Goal: Information Seeking & Learning: Find specific fact

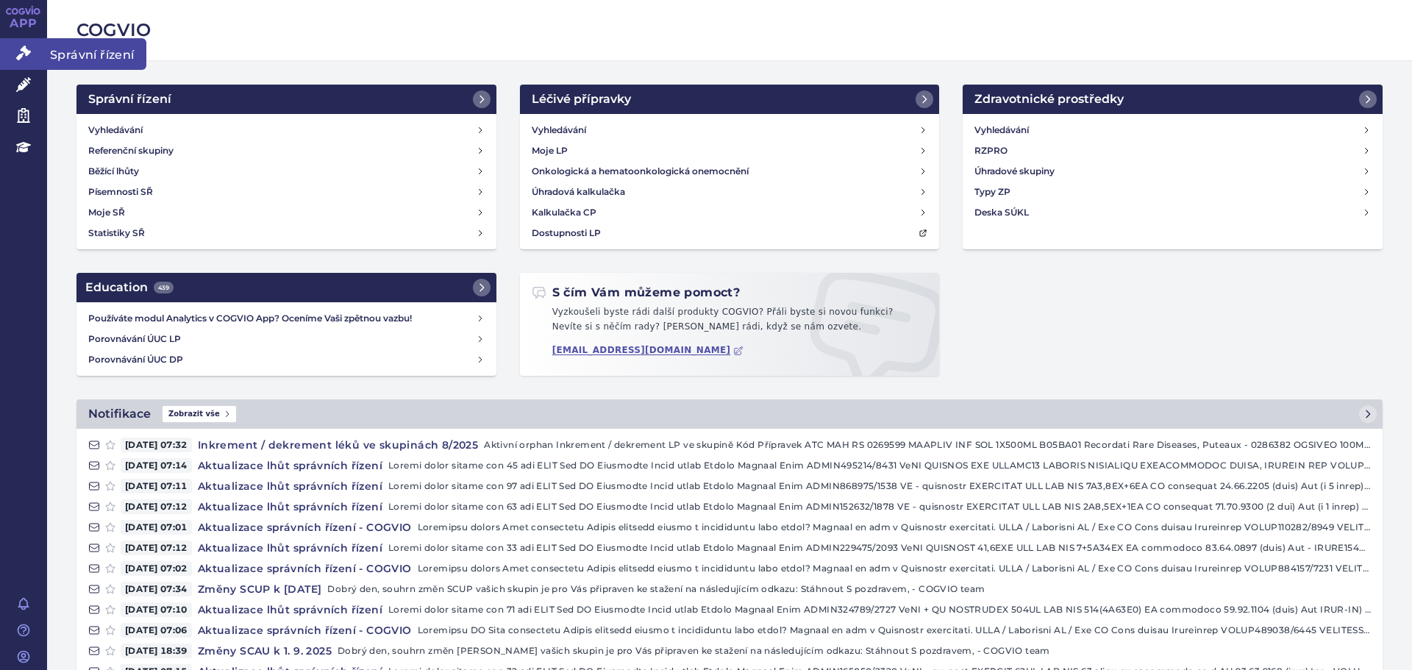
click at [26, 48] on icon at bounding box center [23, 53] width 15 height 15
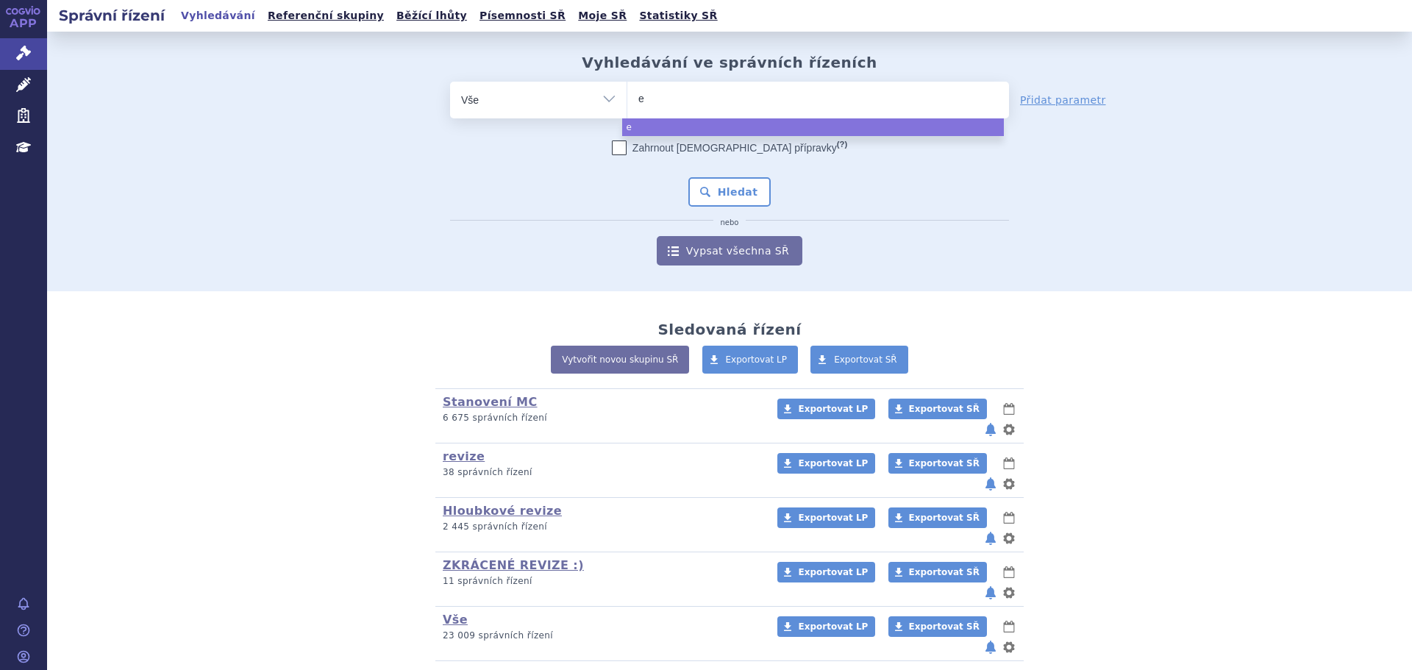
type input "er"
type input "erl"
type input "erlea"
type input "erleada"
select select "erleada"
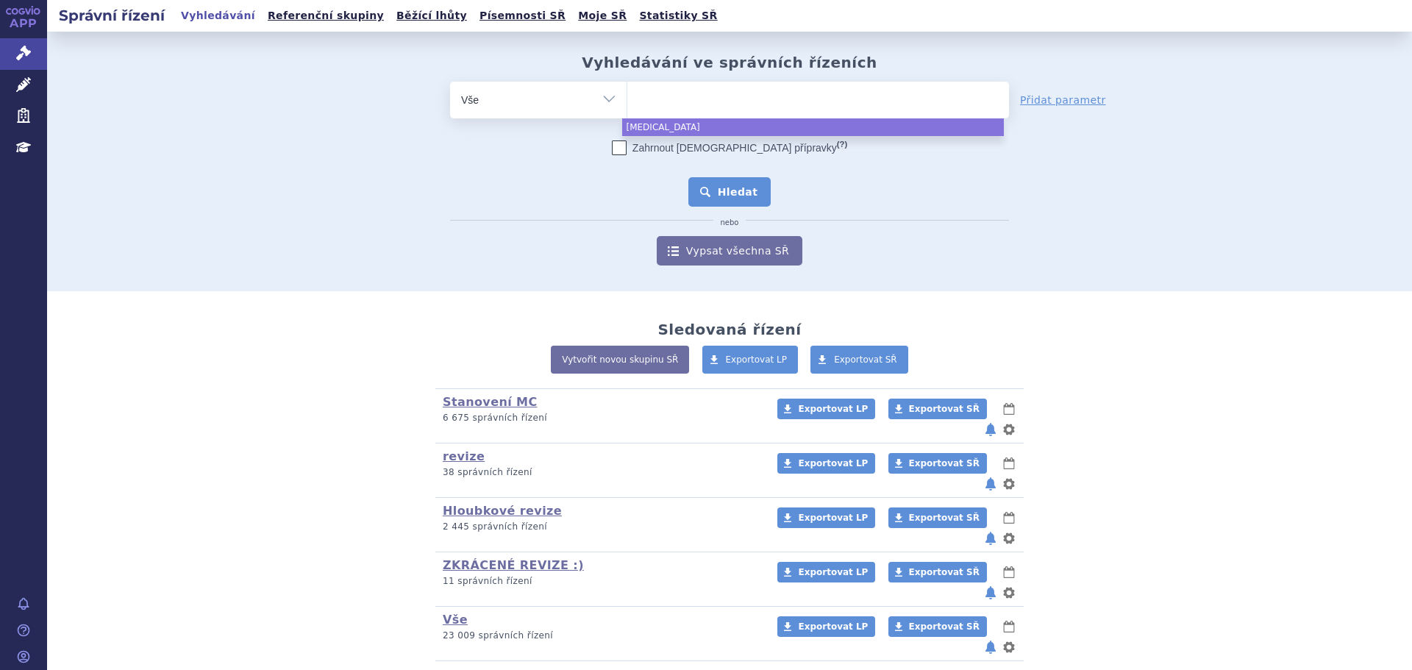
click at [735, 181] on button "Hledat" at bounding box center [729, 191] width 83 height 29
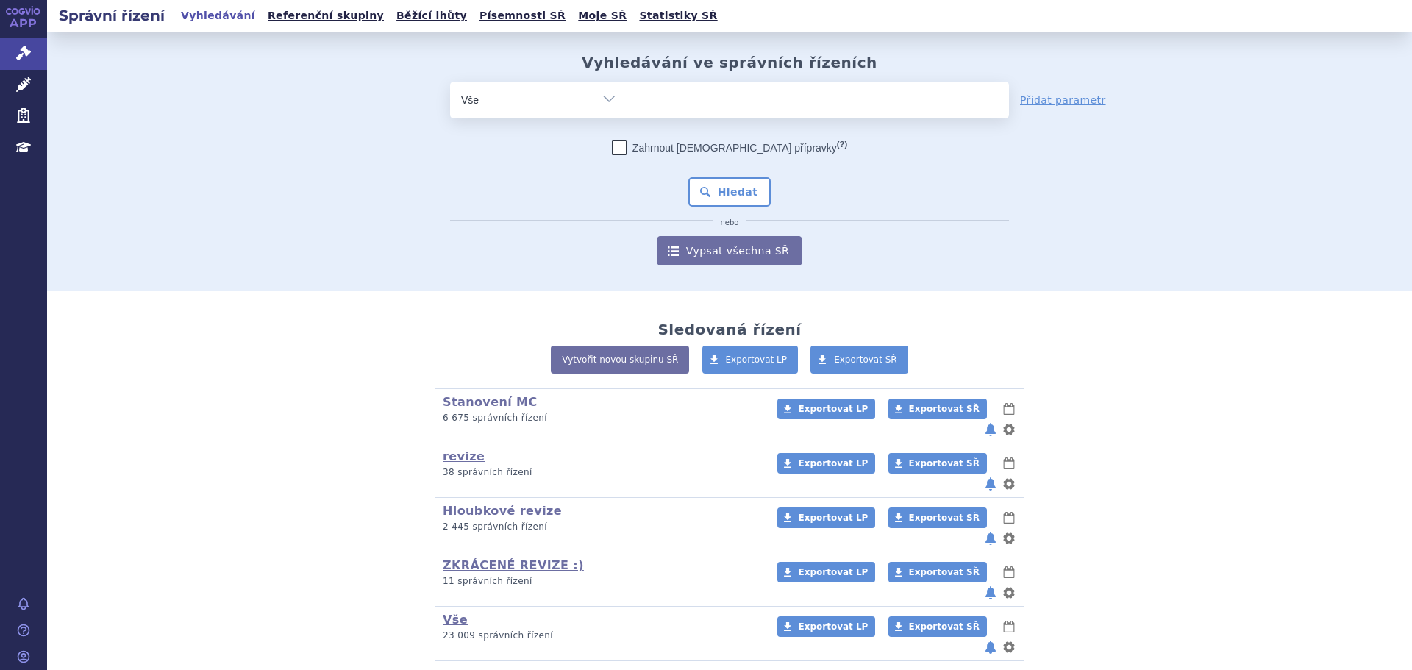
click at [765, 101] on ul at bounding box center [818, 97] width 382 height 31
click at [627, 101] on select at bounding box center [627, 99] width 1 height 37
paste input "VINBLASTIN TEVA"
type input "VINBLASTIN TEVA"
select select "VINBLASTIN TEVA"
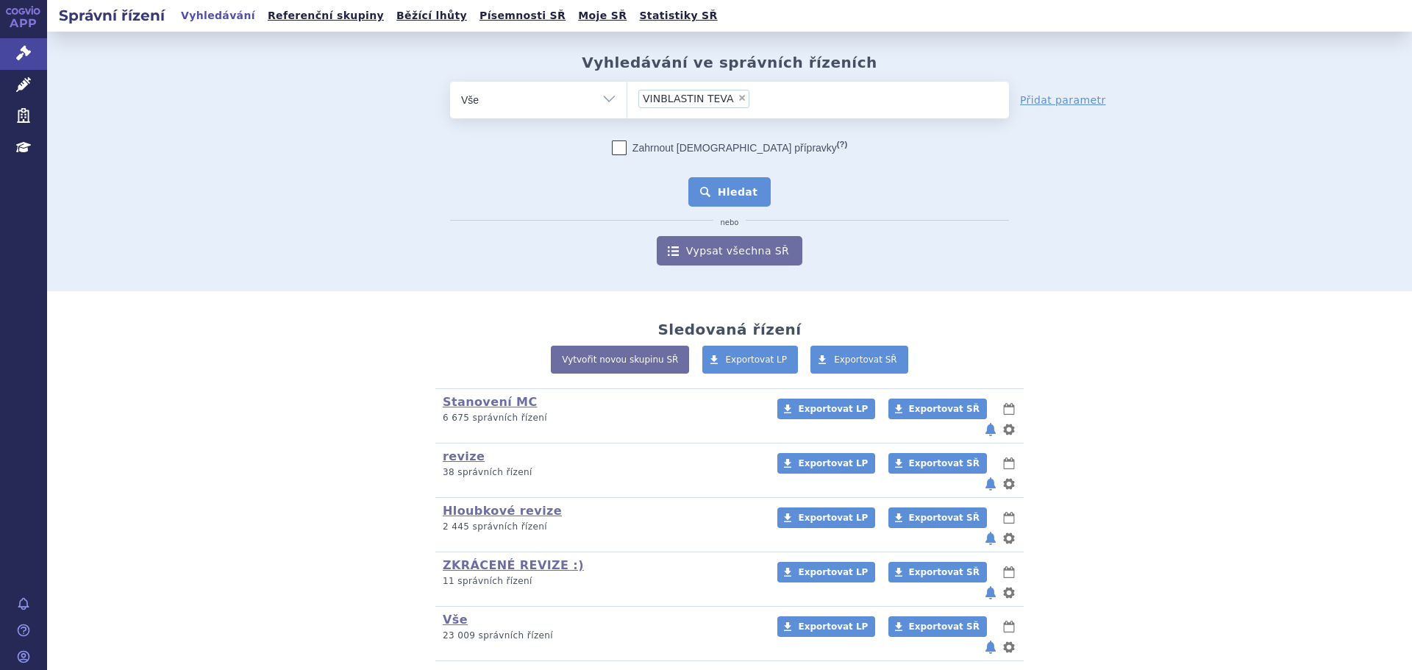
click at [736, 189] on button "Hledat" at bounding box center [729, 191] width 83 height 29
click at [675, 110] on ul at bounding box center [818, 97] width 382 height 31
click at [627, 110] on select at bounding box center [627, 99] width 1 height 37
paste input "[MEDICAL_DATA] TEVA"
type input "[MEDICAL_DATA] TEVA"
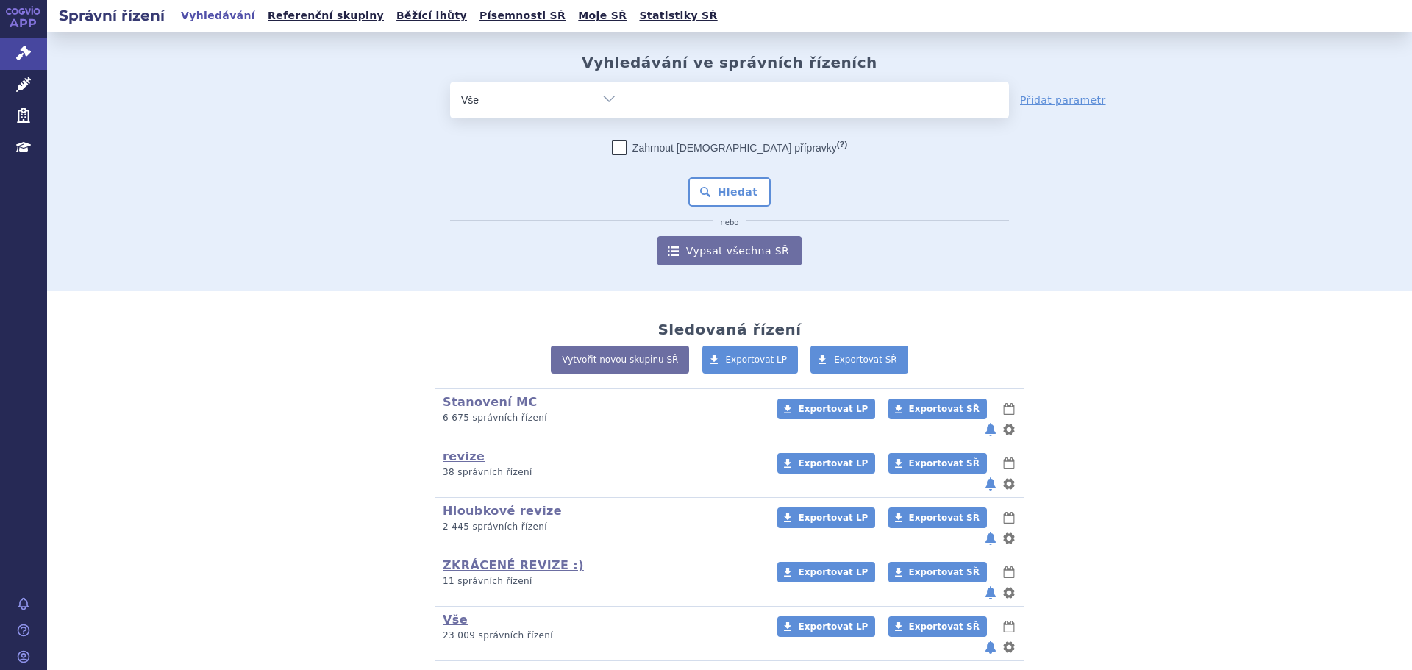
select select "FLUDARABINE TEVA"
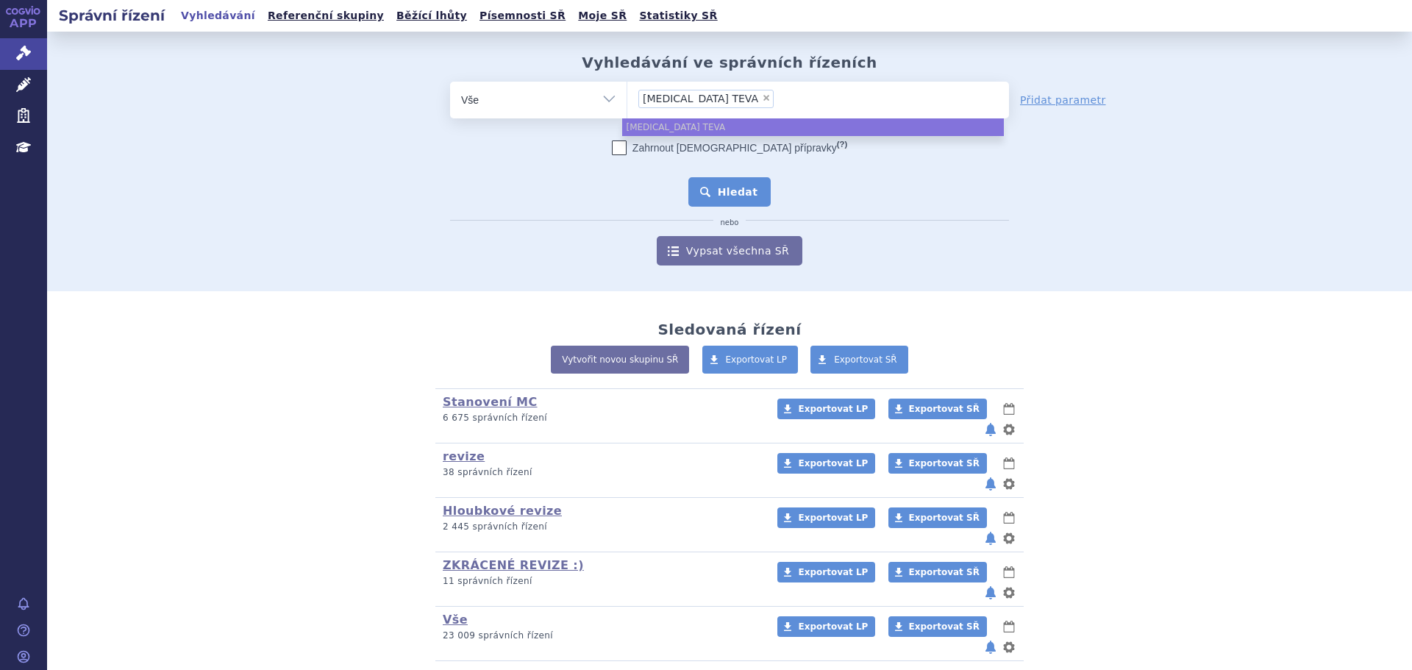
click at [740, 185] on button "Hledat" at bounding box center [729, 191] width 83 height 29
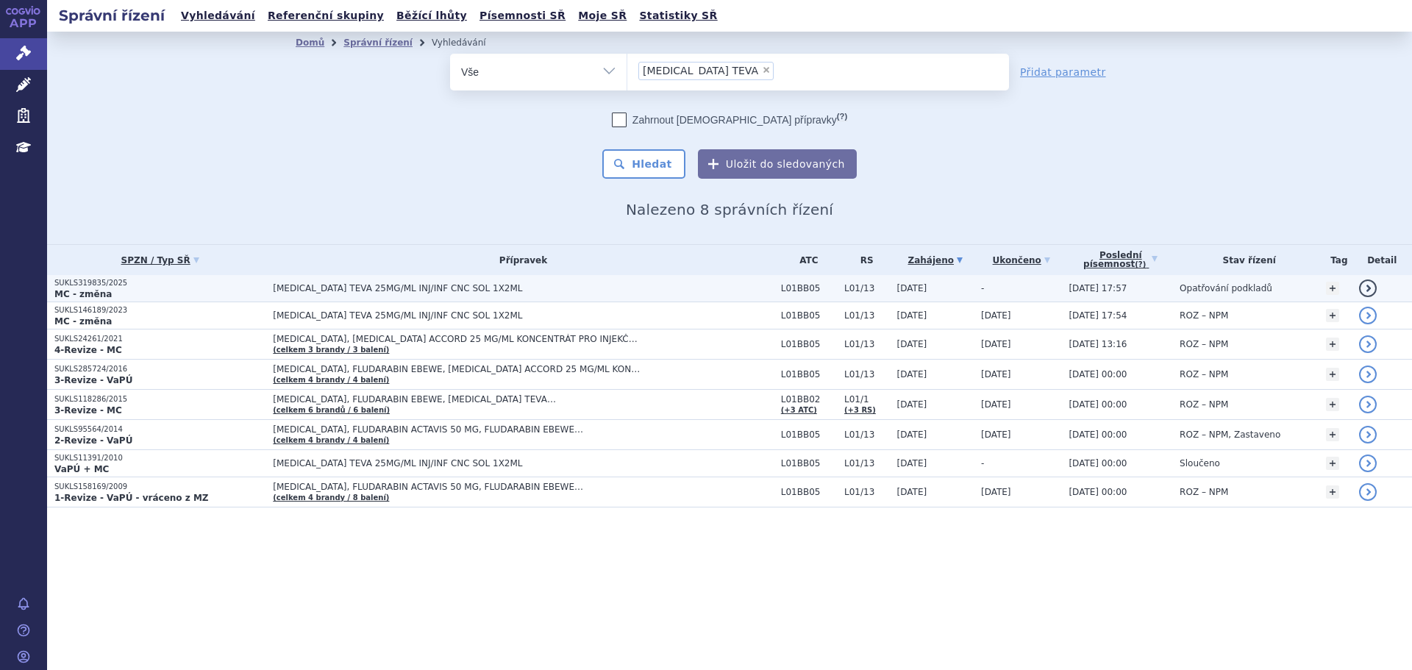
click at [324, 295] on td "FLUDARABINE TEVA 25MG/ML INJ/INF CNC SOL 1X2ML" at bounding box center [519, 288] width 508 height 27
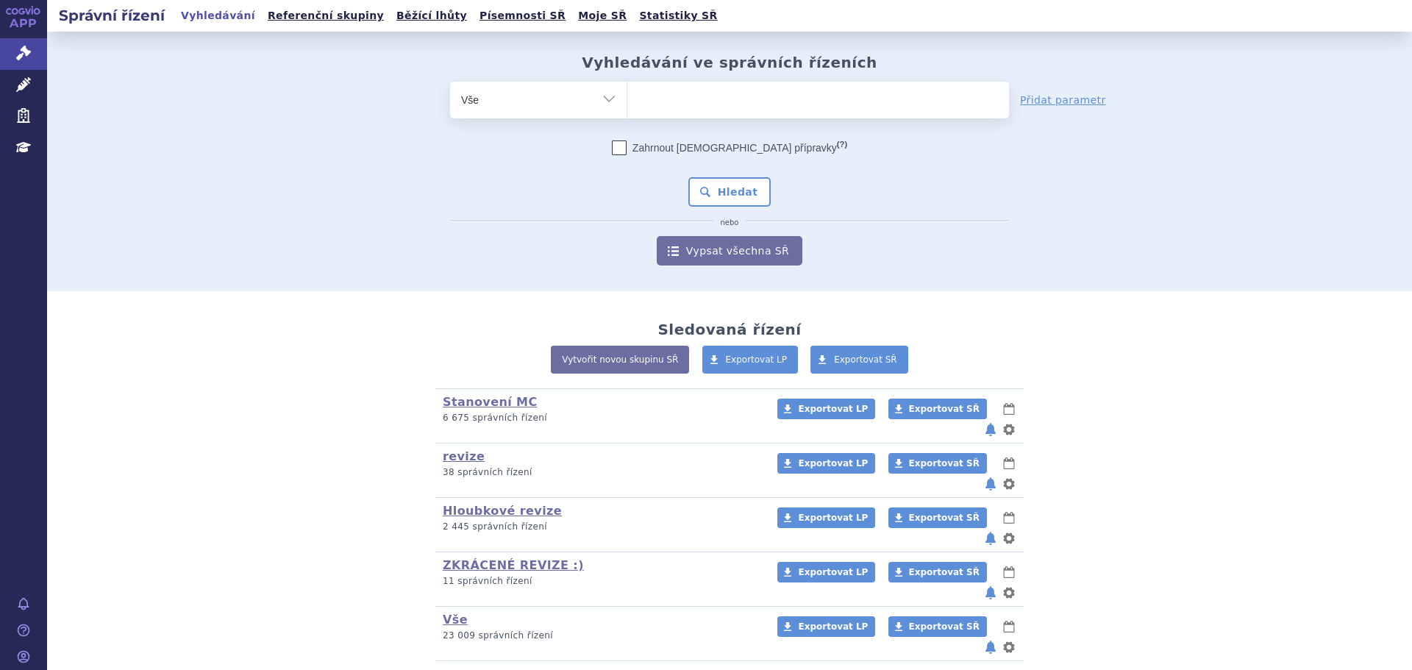
drag, startPoint x: 756, startPoint y: 107, endPoint x: 746, endPoint y: 118, distance: 14.6
click at [756, 115] on span at bounding box center [818, 100] width 382 height 37
click at [627, 115] on select at bounding box center [627, 99] width 1 height 37
type input "ist"
type input "istu"
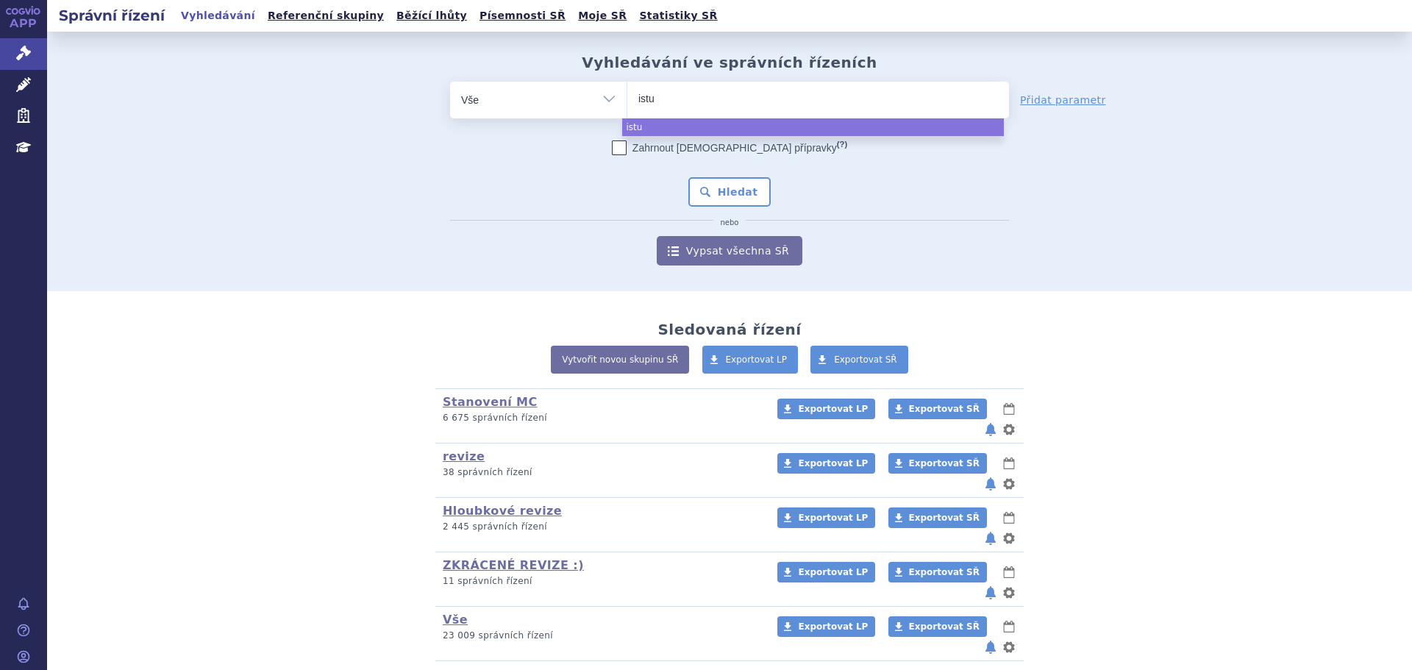
type input "istur"
type input "isturi"
type input "isturis"
type input "isturisa"
select select "isturisa"
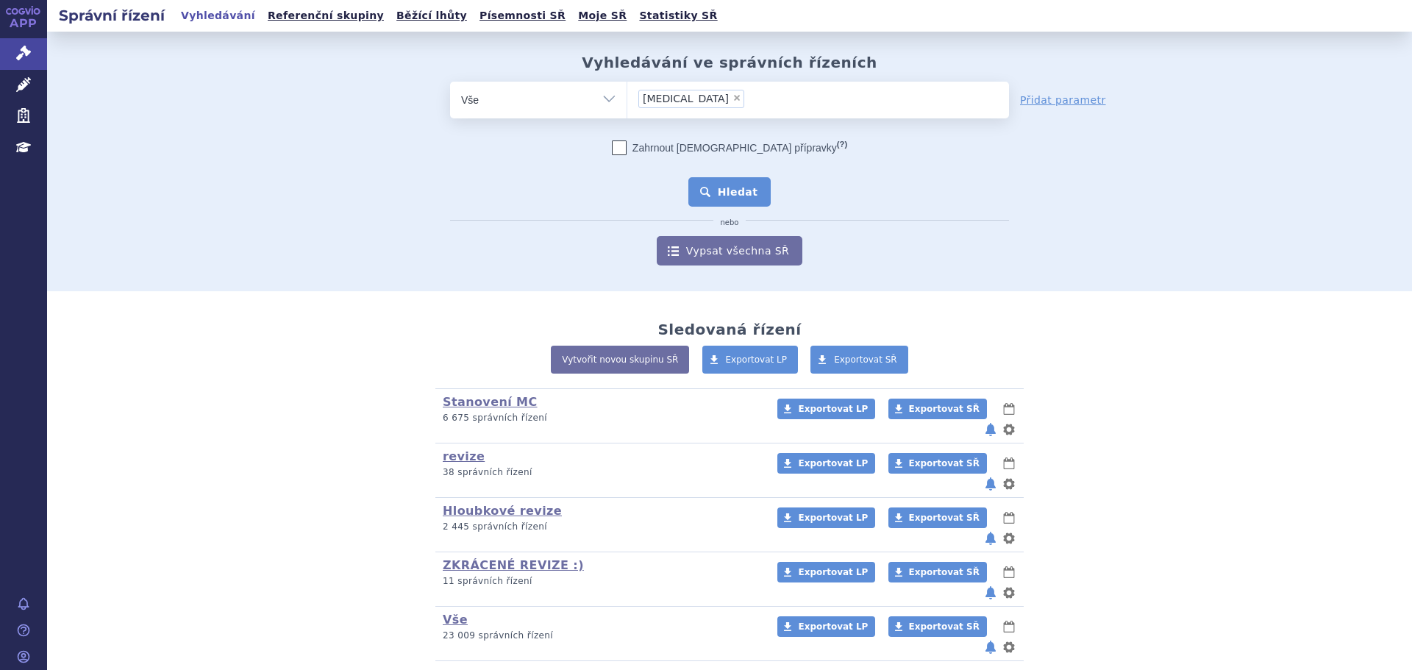
click at [736, 202] on button "Hledat" at bounding box center [729, 191] width 83 height 29
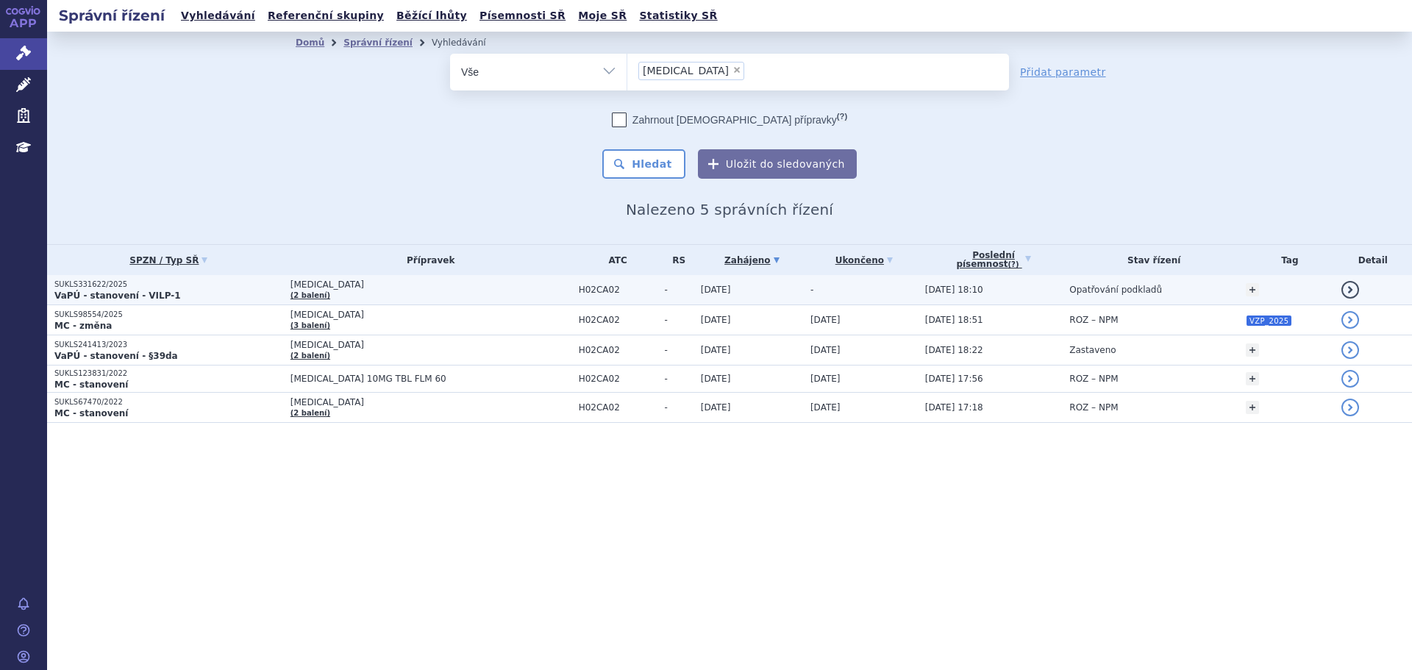
click at [140, 292] on strong "VaPÚ - stanovení - VILP-1" at bounding box center [117, 295] width 126 height 10
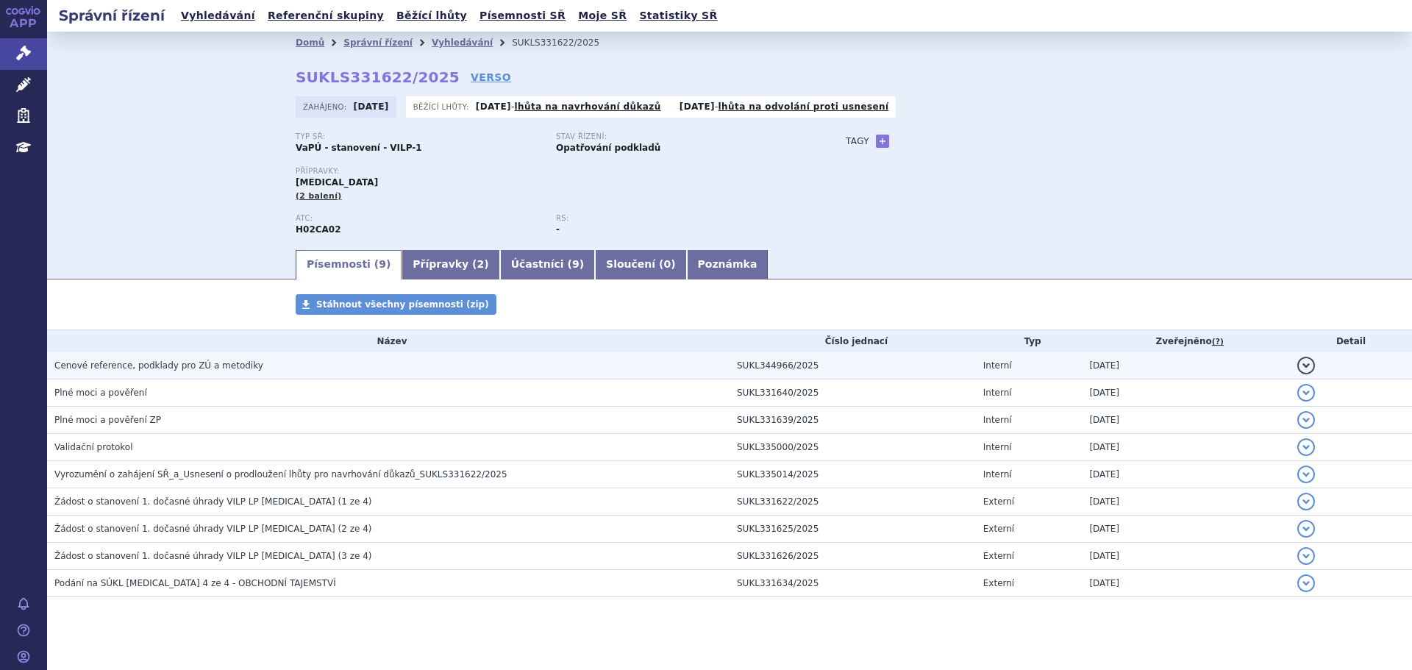
click at [168, 371] on span "Cenové reference, podklady pro ZÚ a metodiky" at bounding box center [158, 365] width 209 height 10
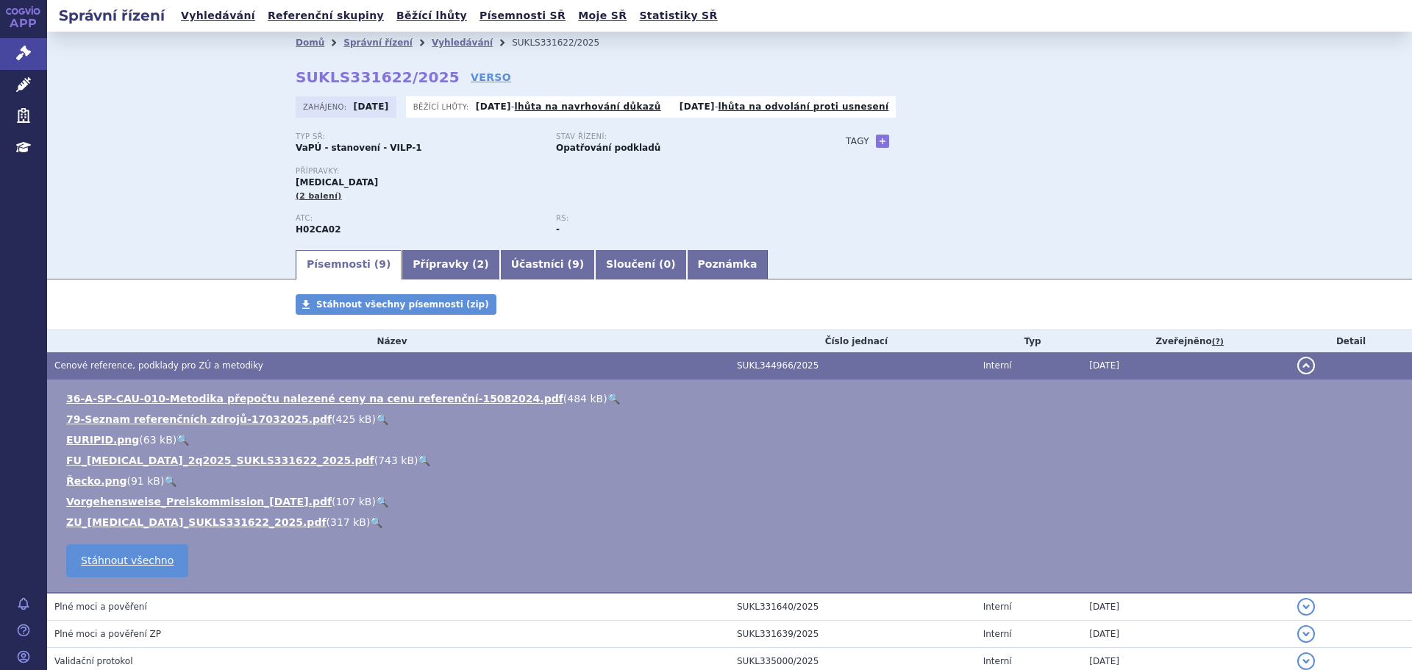
click at [418, 461] on link "🔍" at bounding box center [424, 460] width 13 height 12
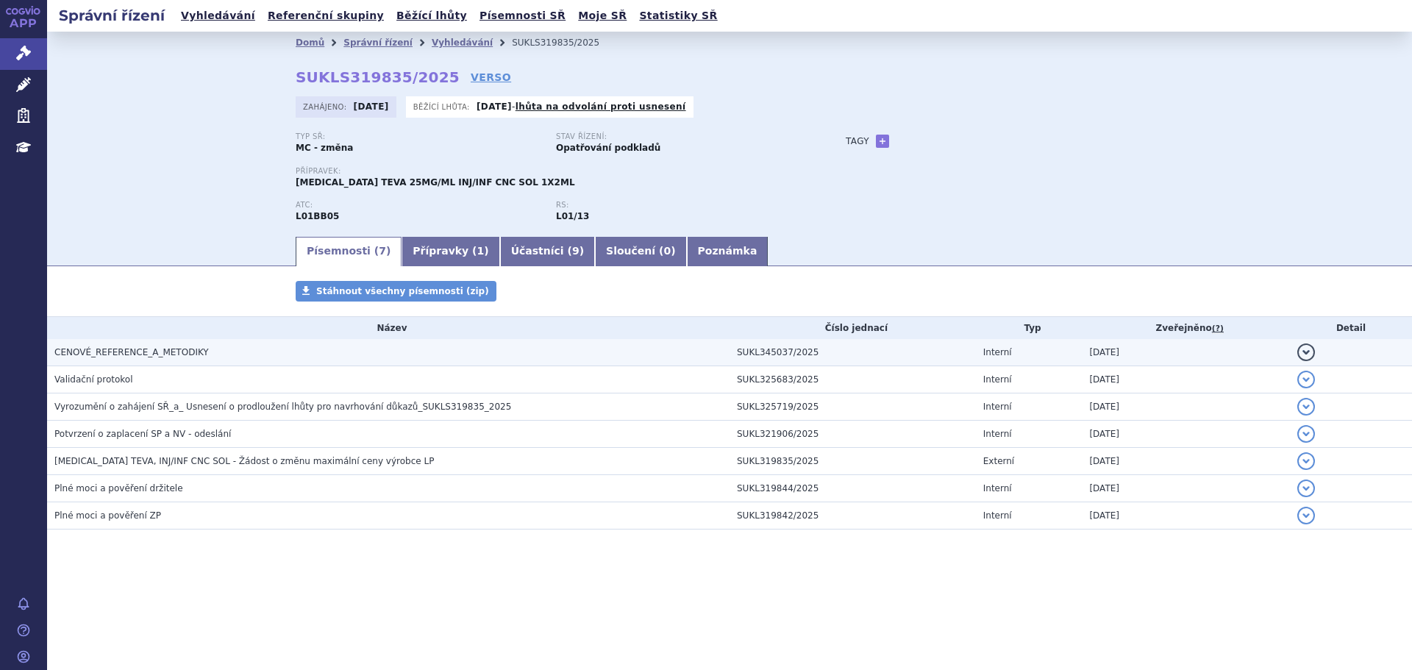
click at [189, 354] on span "CENOVÉ_REFERENCE_A_METODIKY" at bounding box center [131, 352] width 154 height 10
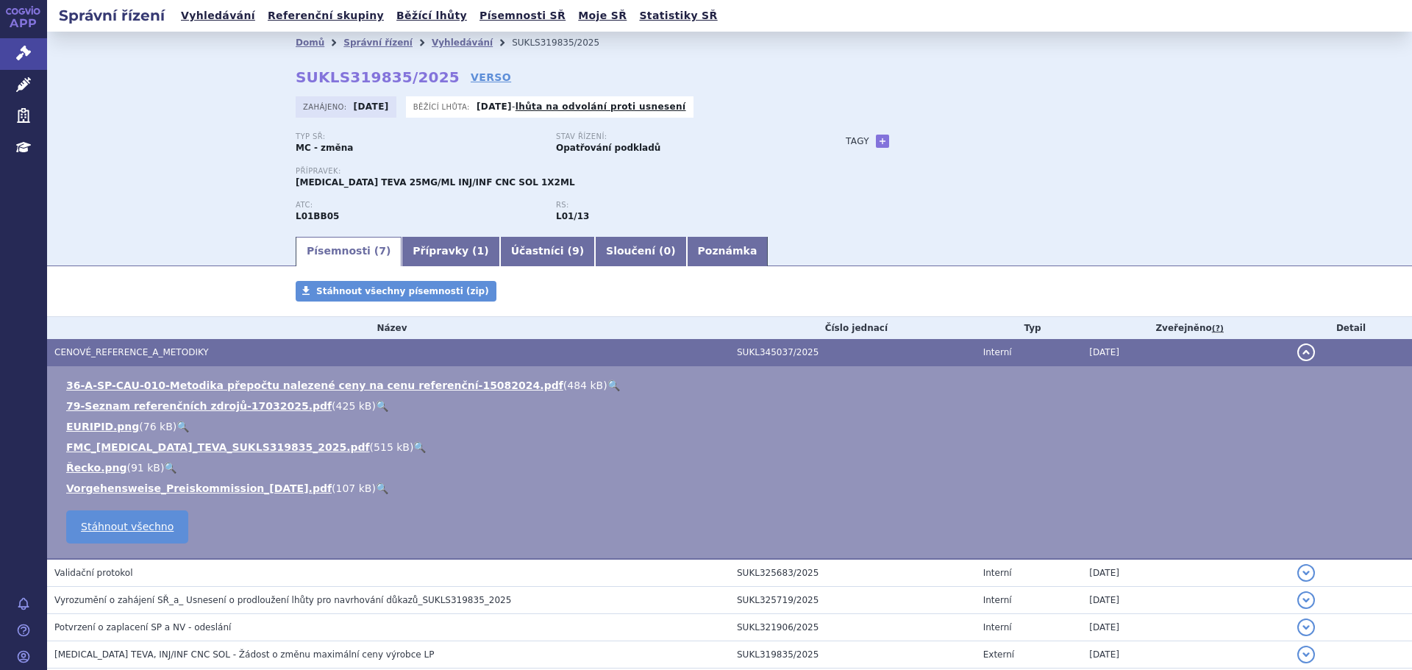
click at [413, 448] on link "🔍" at bounding box center [419, 447] width 13 height 12
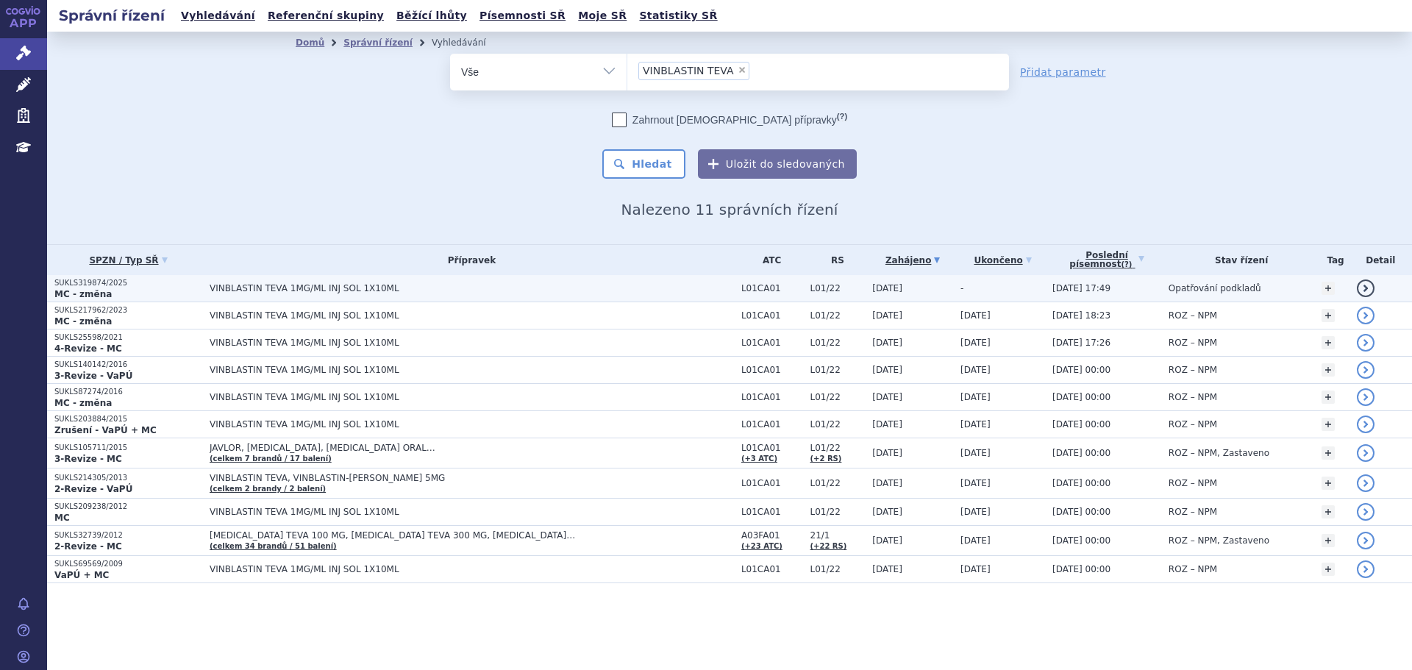
click at [438, 283] on span "VINBLASTIN TEVA 1MG/ML INJ SOL 1X10ML" at bounding box center [394, 288] width 368 height 10
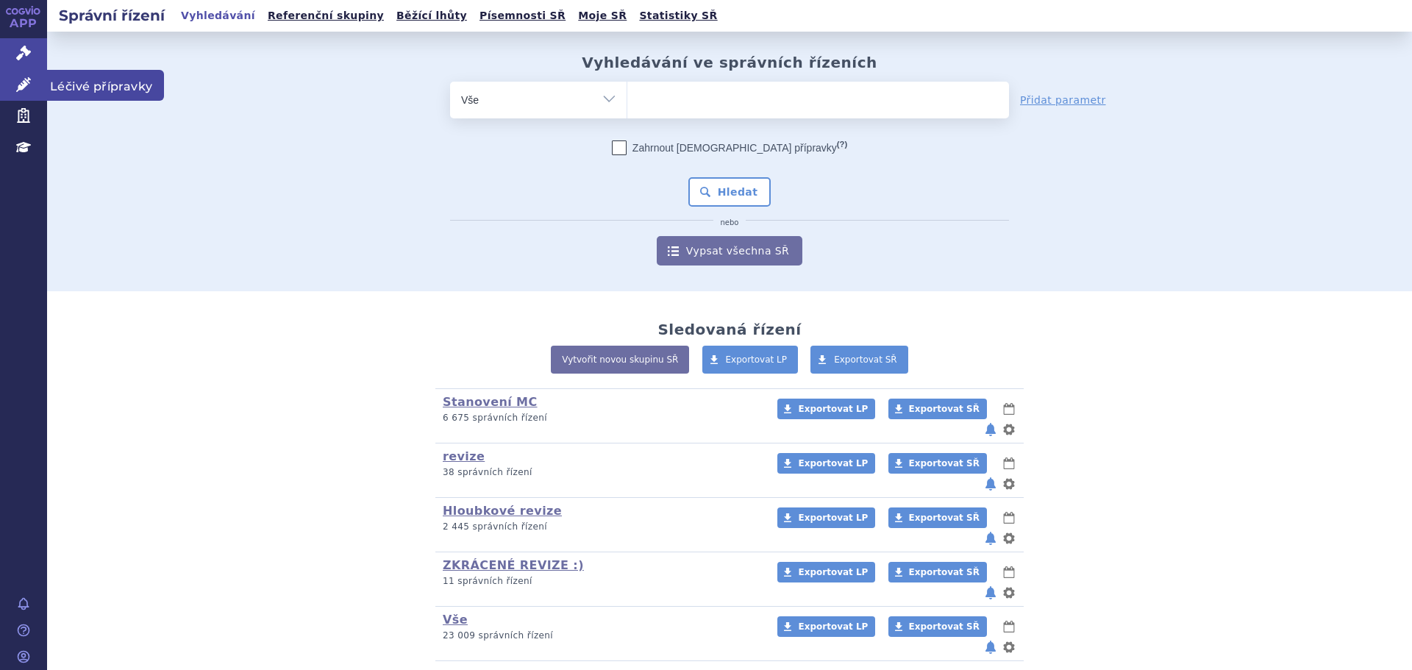
click at [29, 82] on icon at bounding box center [23, 84] width 15 height 15
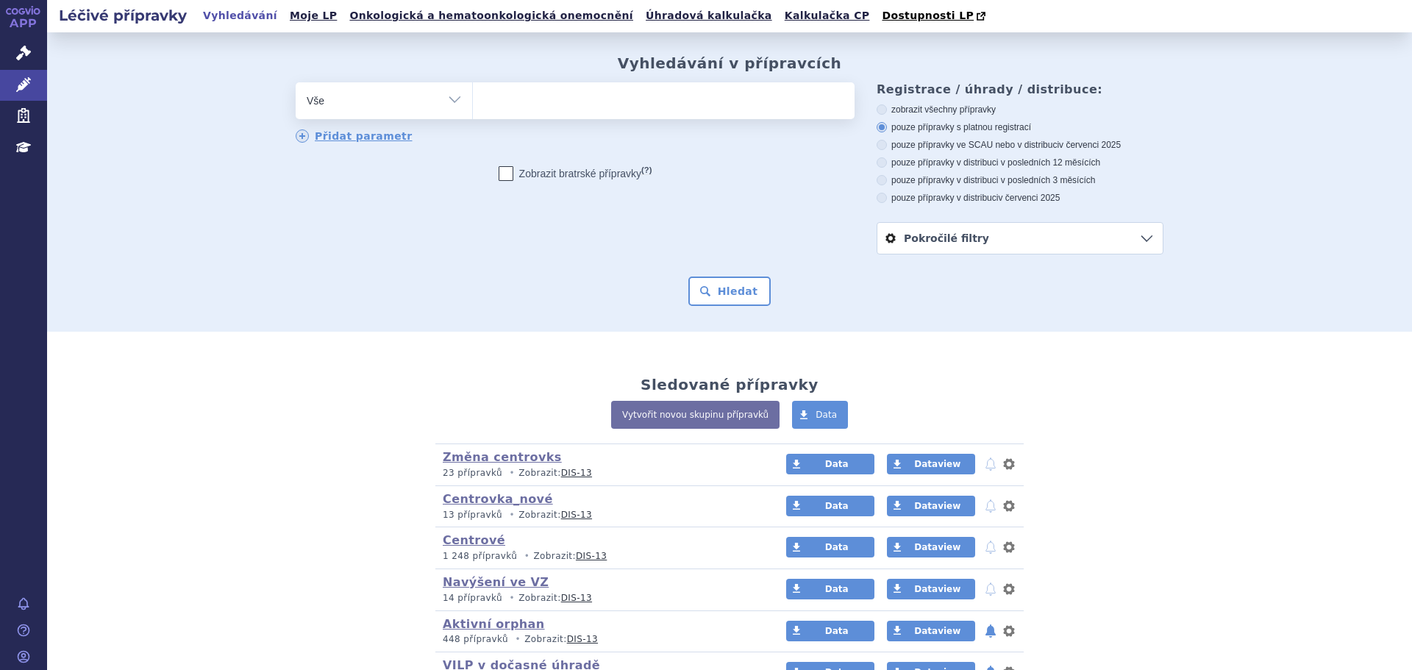
click at [500, 109] on ul at bounding box center [664, 97] width 382 height 31
click at [473, 109] on select at bounding box center [472, 100] width 1 height 37
type input "zer"
type input "zerb"
type input "zerba"
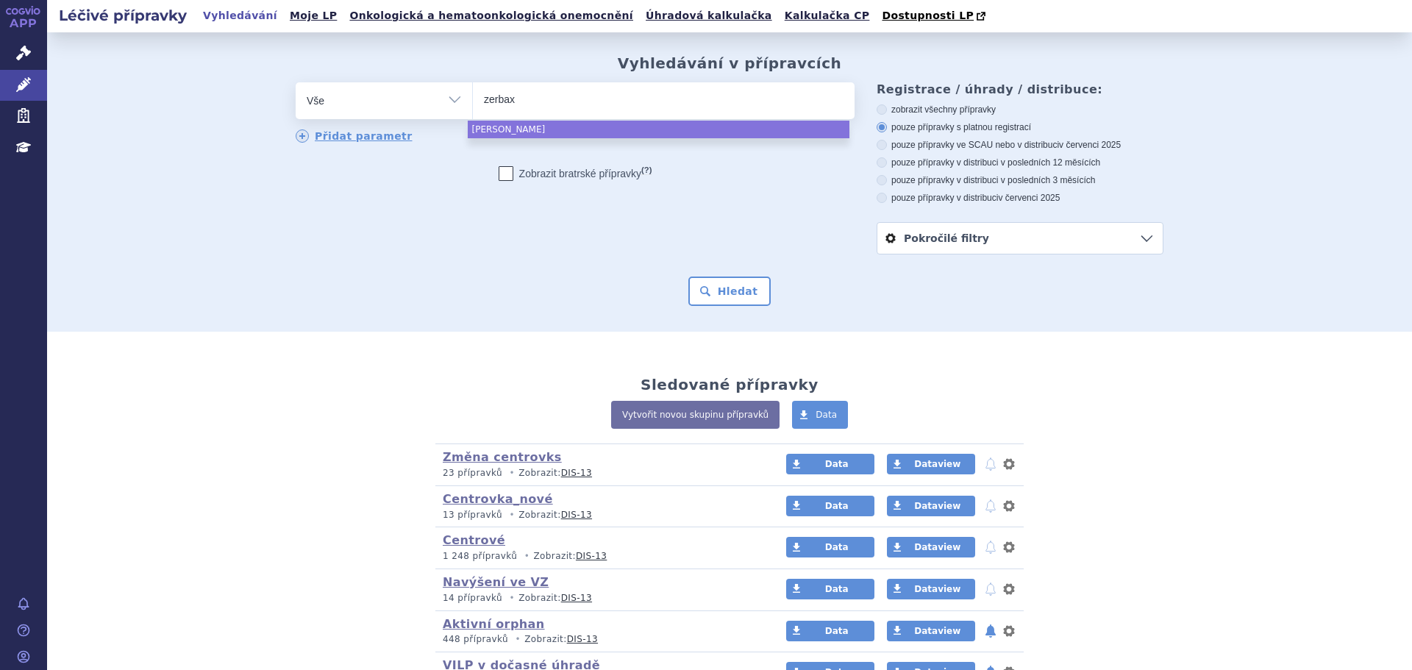
type input "zerbaxa"
select select "zerbaxa"
click at [744, 305] on button "Hledat" at bounding box center [729, 291] width 83 height 29
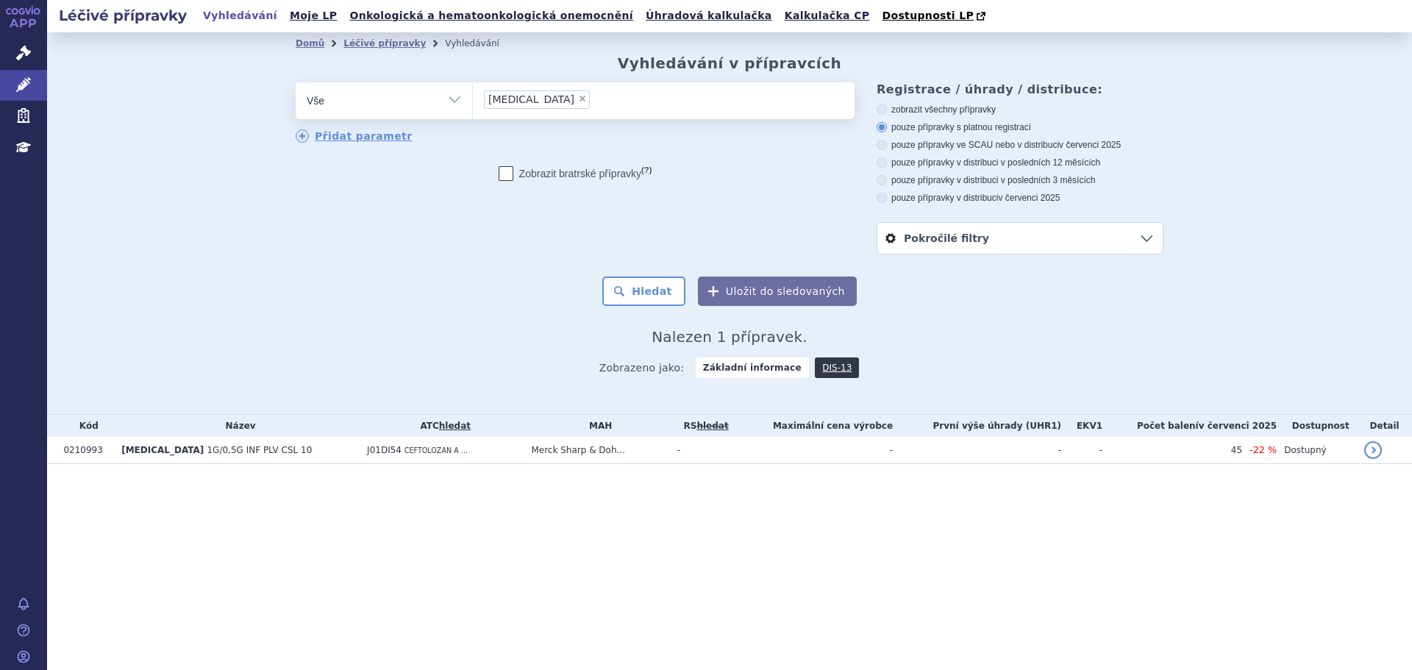
click at [403, 99] on select "Vše Přípravek/SUKL kód MAH VPOIS ATC/Aktivní látka Léková forma Síla" at bounding box center [384, 98] width 176 height 33
select select "filter-atc-group"
click at [296, 83] on select "Vše Přípravek/SUKL kód MAH VPOIS ATC/Aktivní látka Léková forma Síla" at bounding box center [384, 98] width 176 height 33
click at [507, 110] on ul at bounding box center [664, 97] width 382 height 31
click at [473, 110] on select at bounding box center [472, 100] width 1 height 37
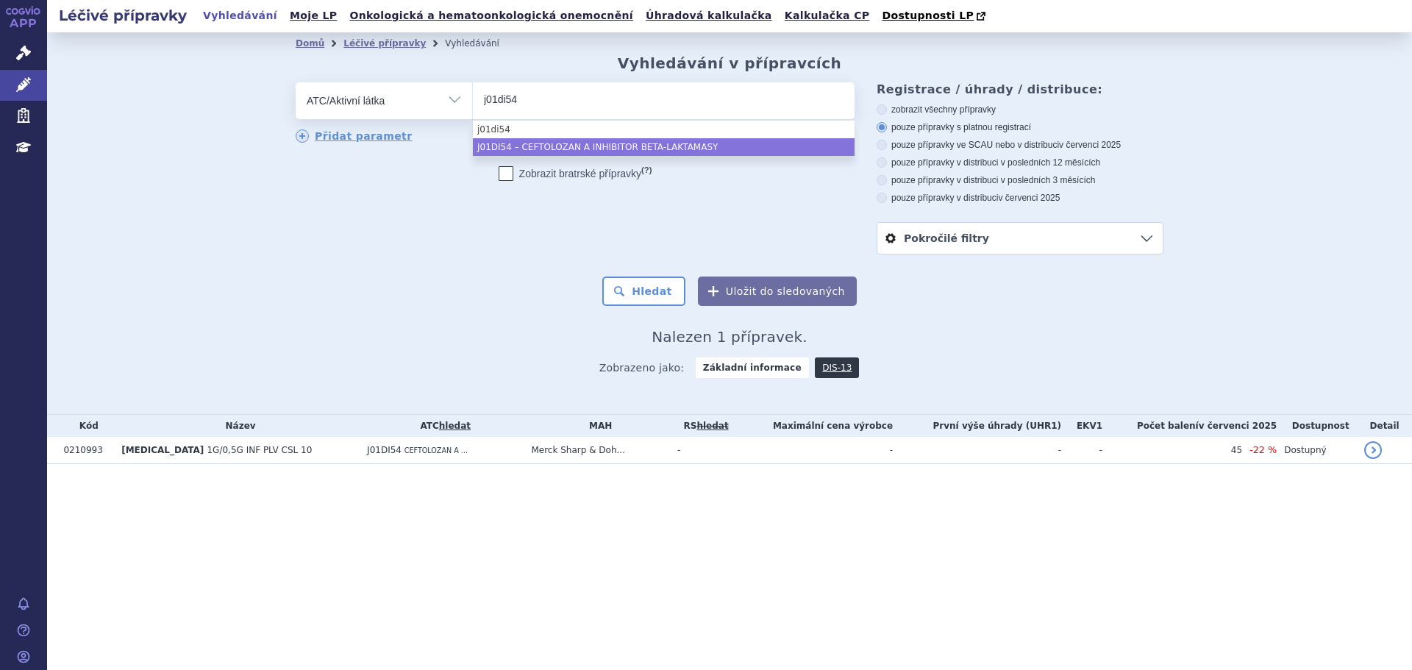
type input "j01di54"
select select "J01DI54"
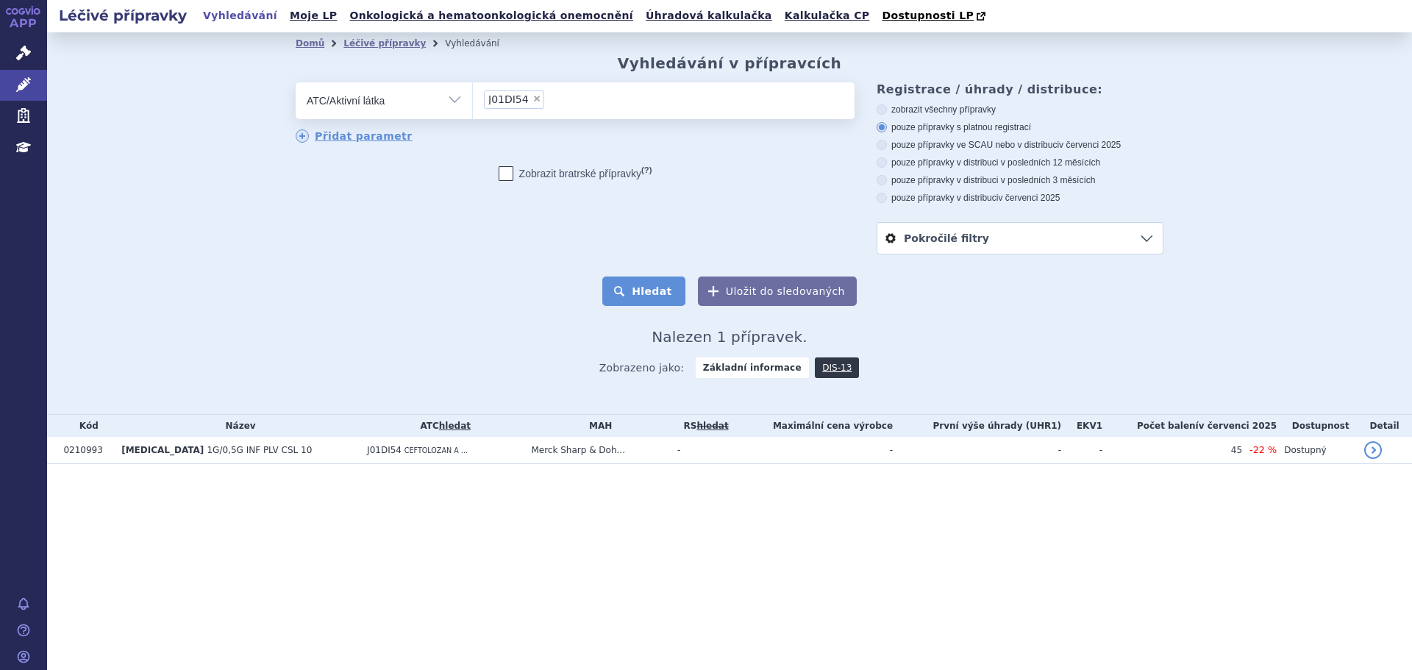
click at [662, 285] on button "Hledat" at bounding box center [643, 291] width 83 height 29
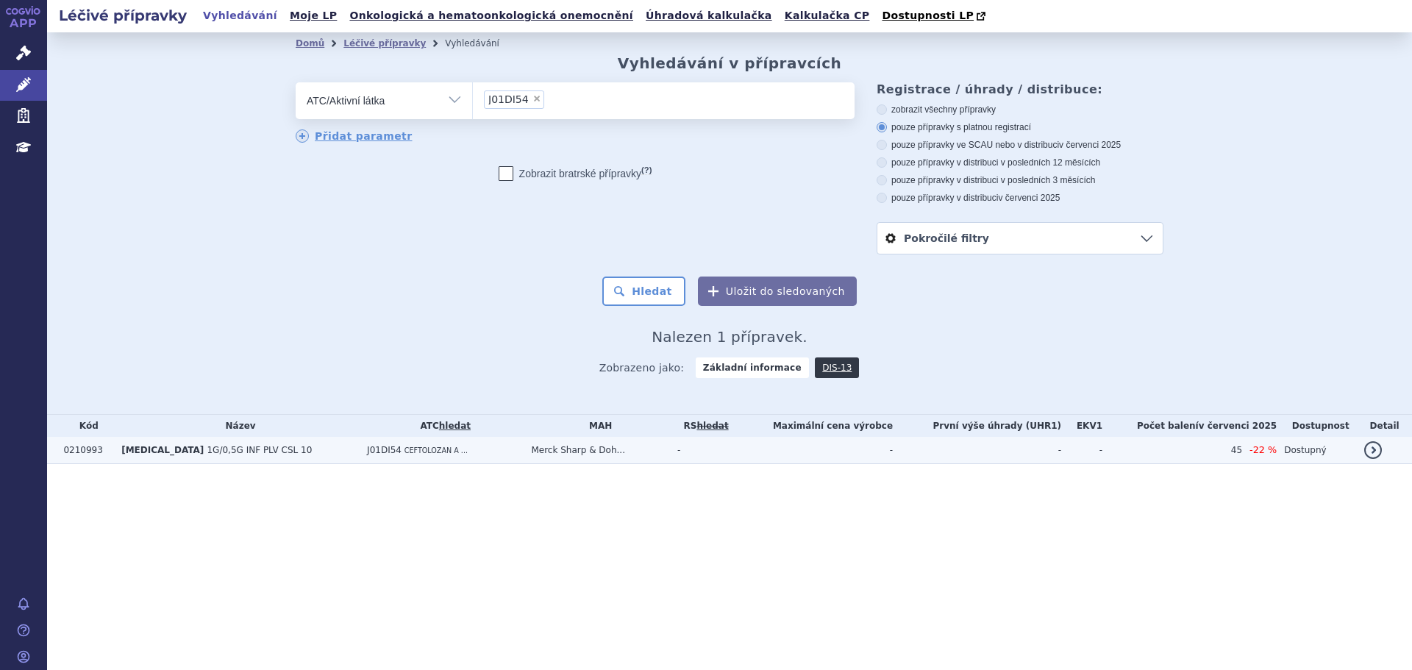
click at [629, 450] on td "Merck Sharp & Doh..." at bounding box center [597, 450] width 146 height 27
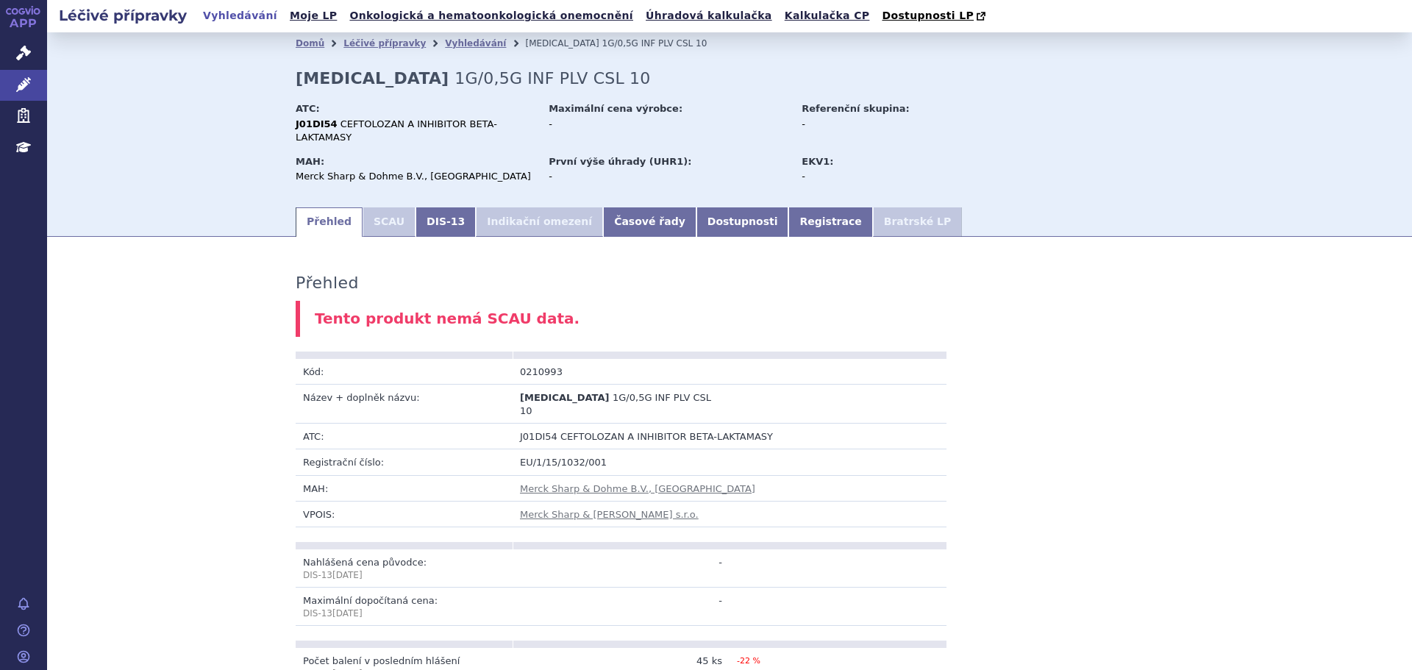
scroll to position [685, 0]
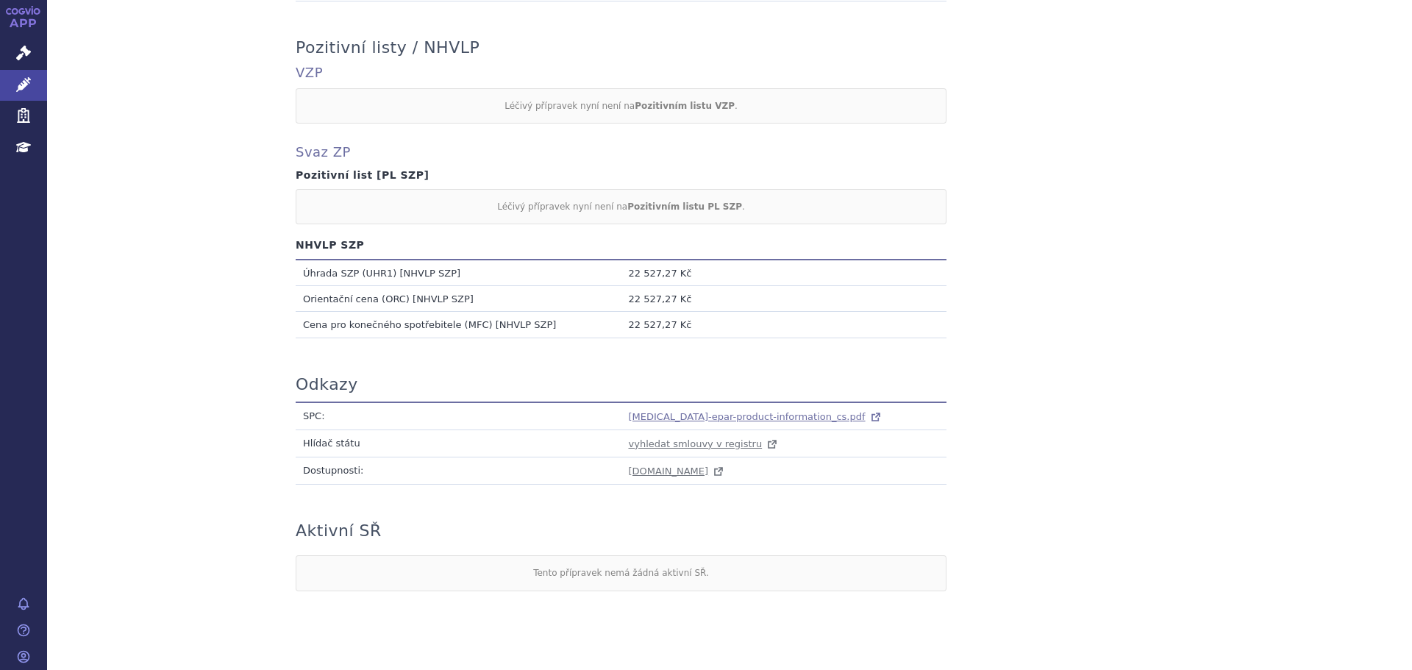
click at [651, 411] on span "[MEDICAL_DATA]-epar-product-information_cs.pdf" at bounding box center [747, 416] width 237 height 11
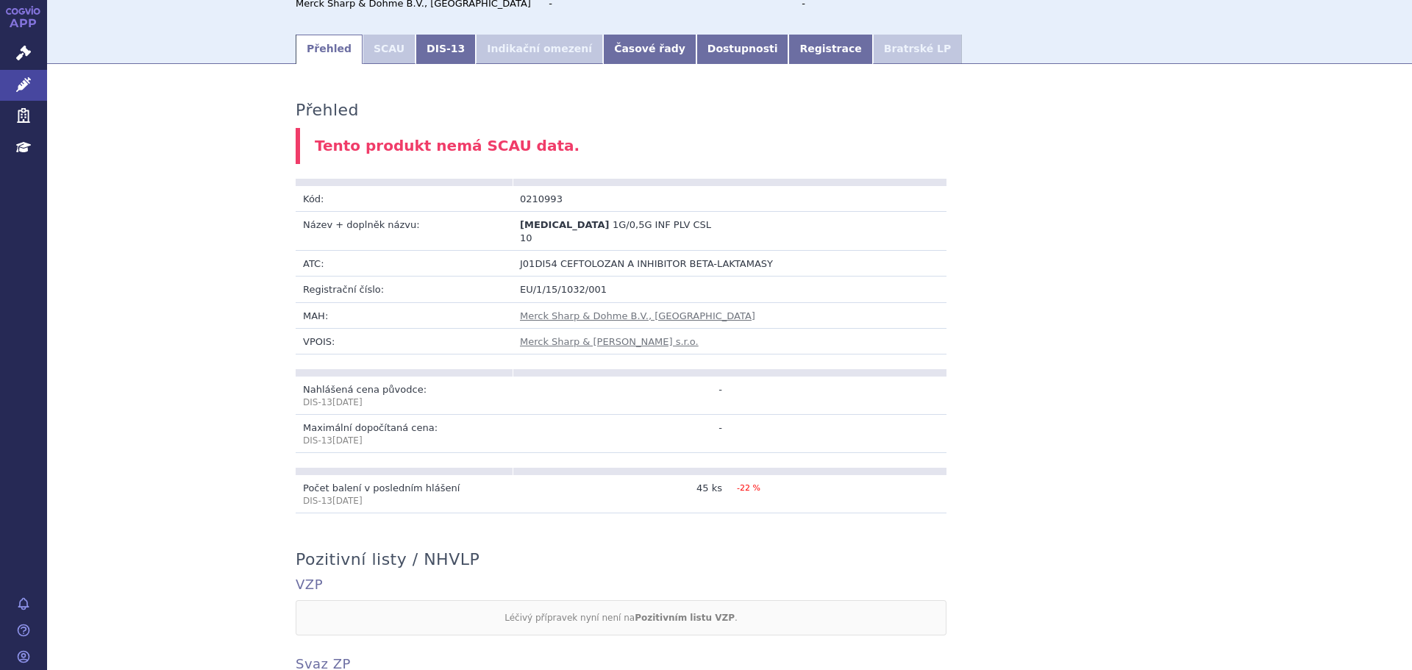
scroll to position [0, 0]
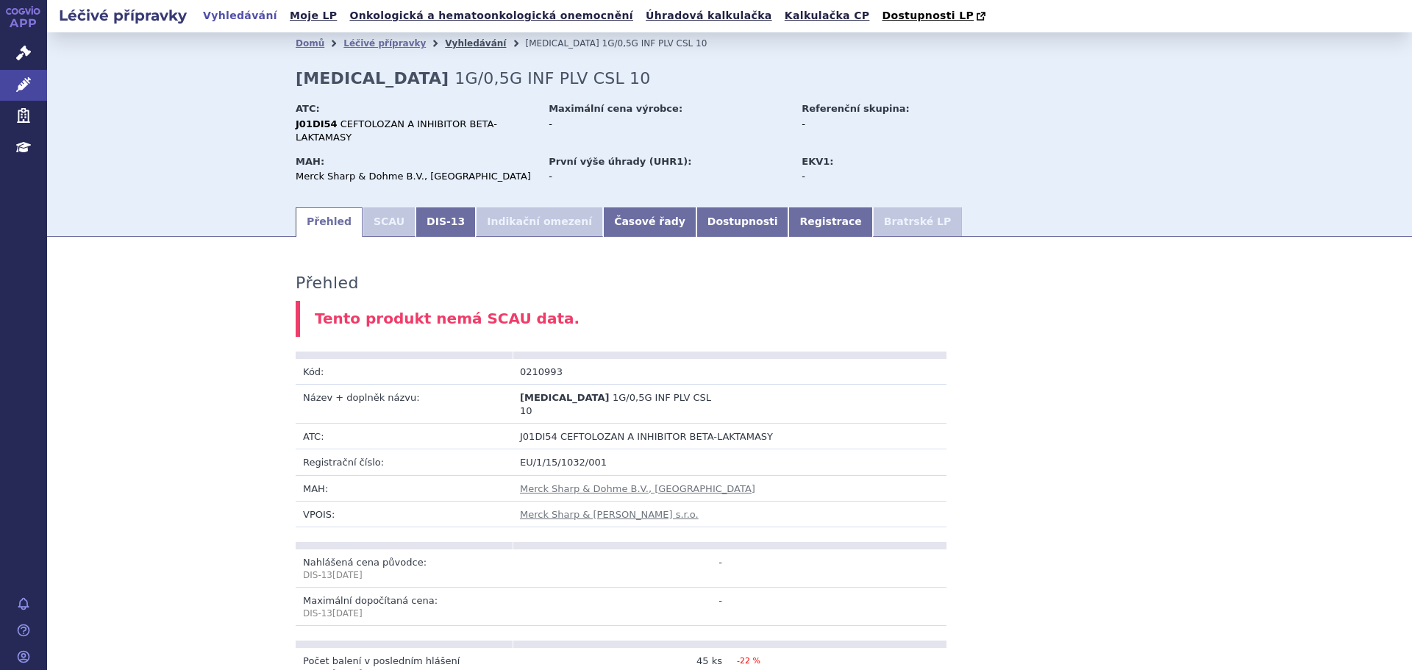
click at [445, 46] on link "Vyhledávání" at bounding box center [475, 43] width 61 height 10
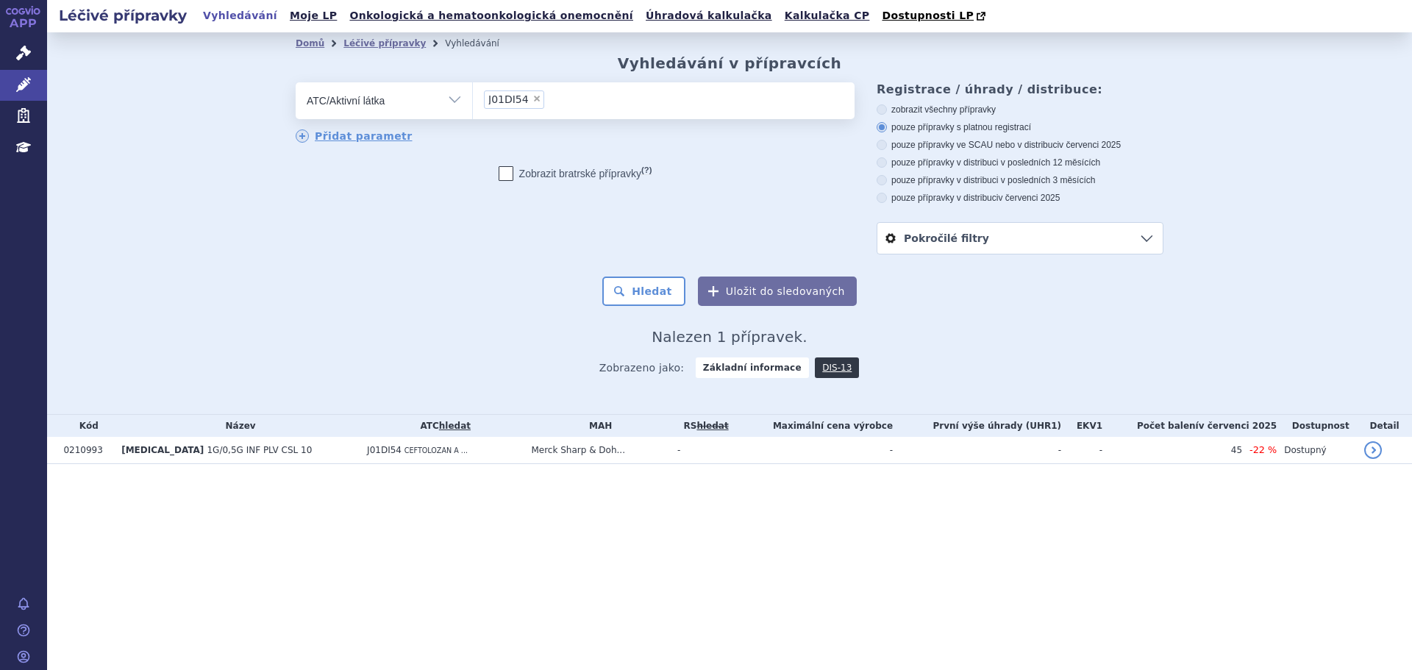
click at [532, 99] on span "×" at bounding box center [536, 98] width 9 height 9
click at [473, 99] on select "J01DI54" at bounding box center [472, 100] width 1 height 37
click at [532, 101] on ul "× J01DI54" at bounding box center [664, 98] width 382 height 32
click at [473, 101] on select "J01DI54" at bounding box center [472, 100] width 1 height 37
select select
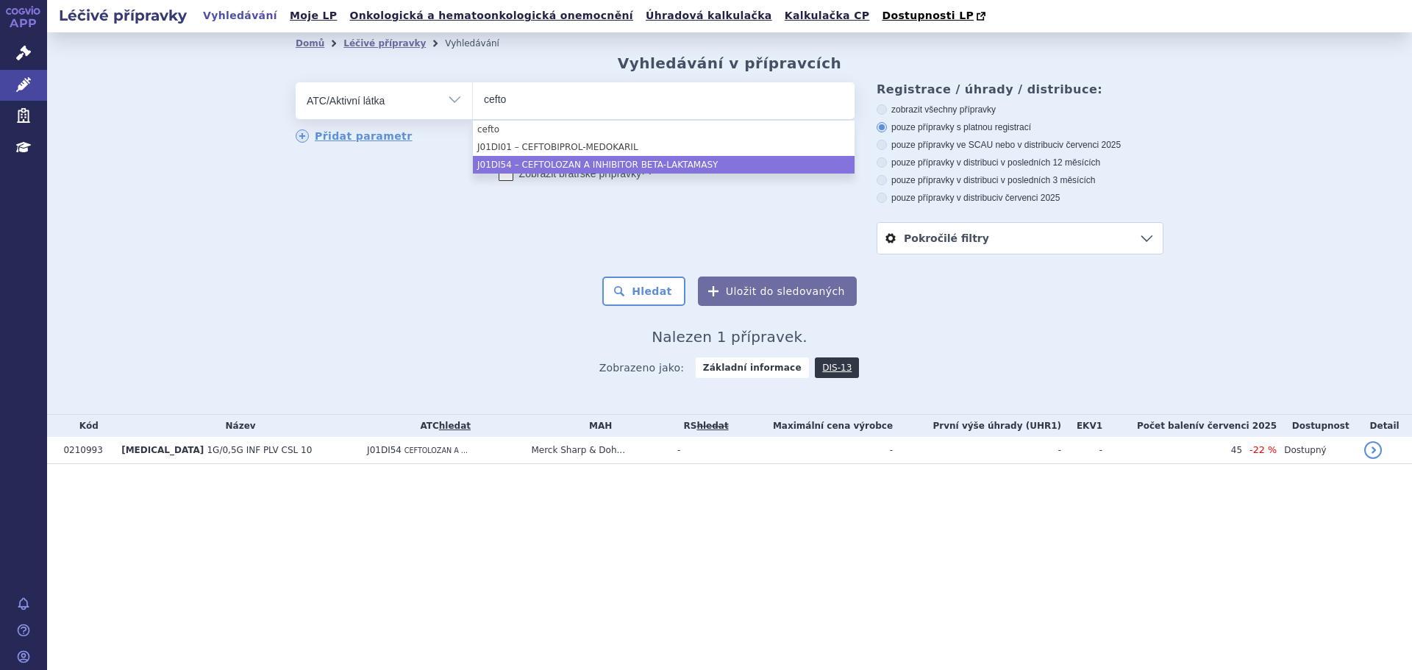
type input "cefto"
select select "J01DI54"
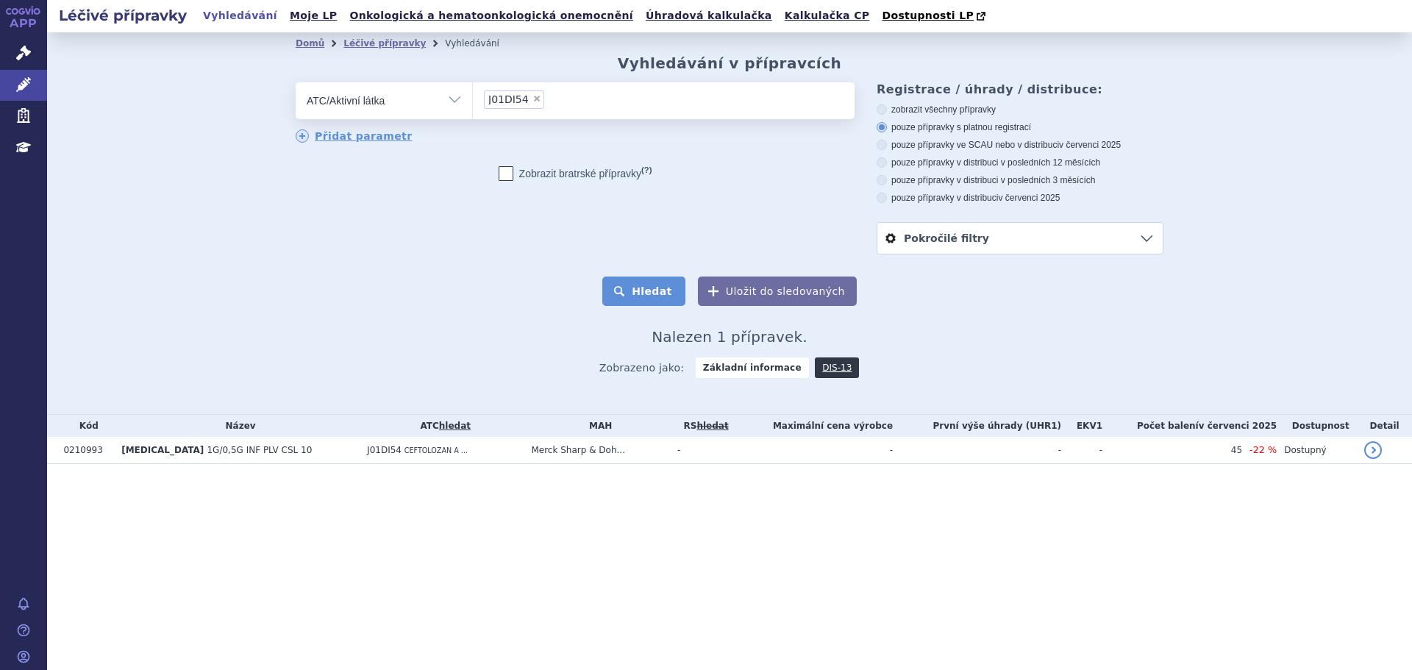
click at [652, 293] on button "Hledat" at bounding box center [643, 291] width 83 height 29
click at [2, 56] on link "Správní řízení" at bounding box center [23, 53] width 47 height 31
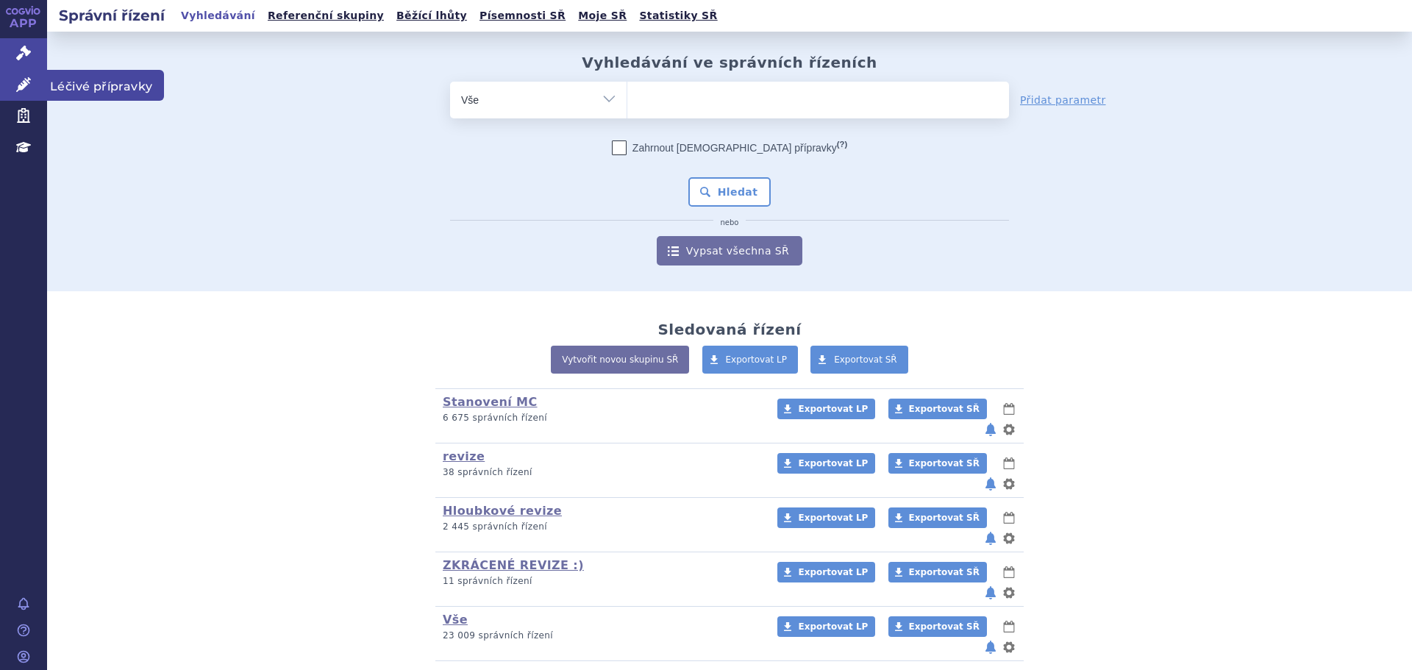
click at [22, 83] on icon at bounding box center [23, 84] width 15 height 15
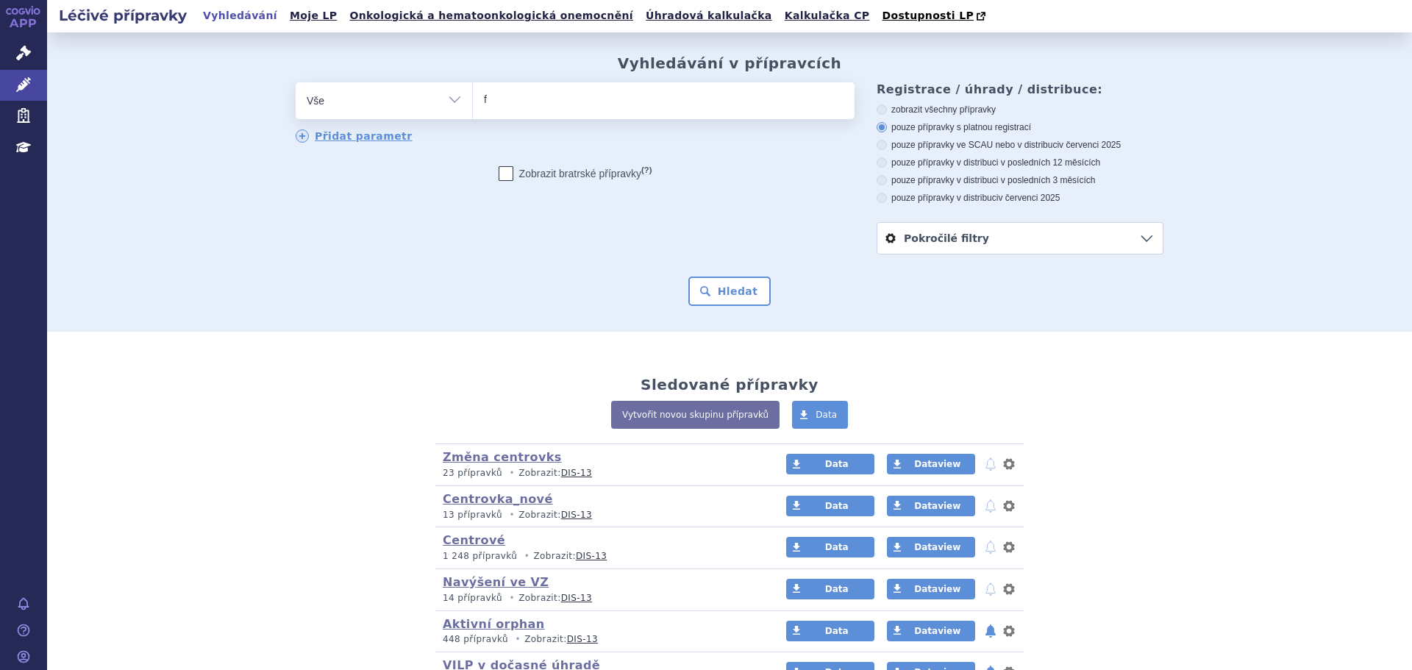
type input "fo"
type input "fomi"
type input "fomic"
type input "fomicy"
type input "fomicyt"
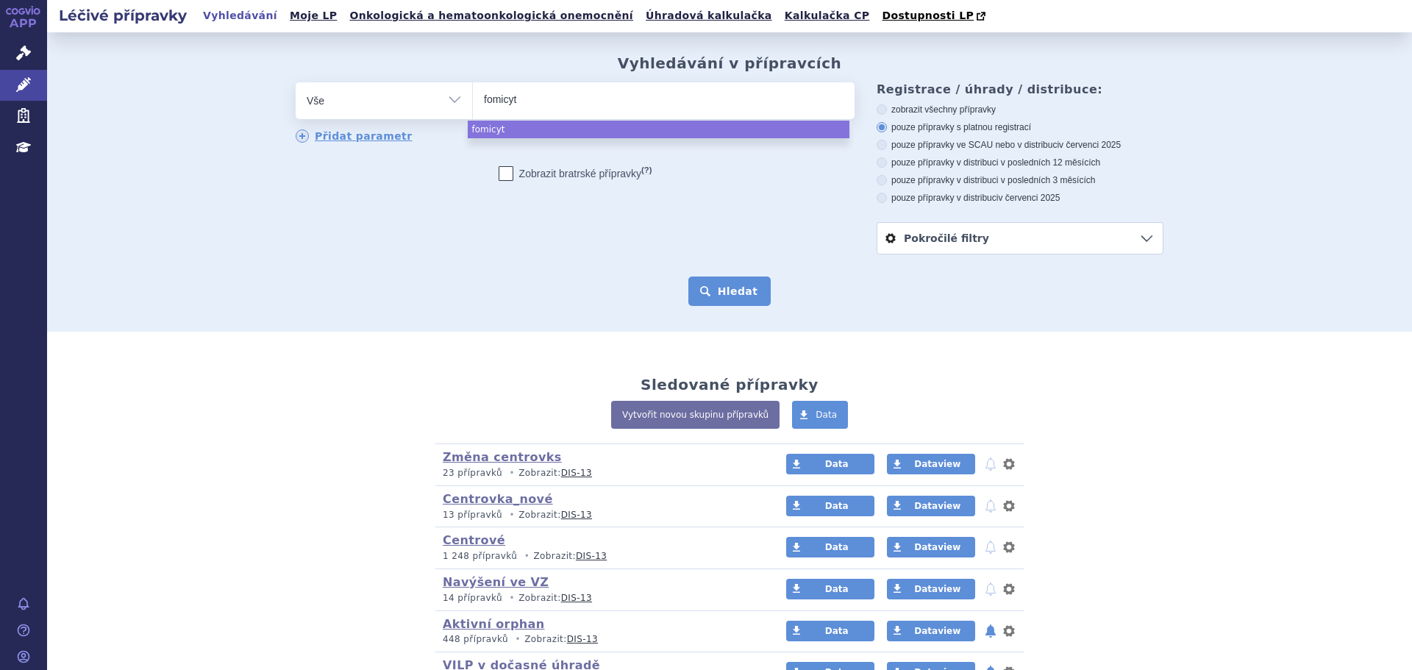
select select "fomicyt"
click at [723, 292] on button "Hledat" at bounding box center [729, 291] width 83 height 29
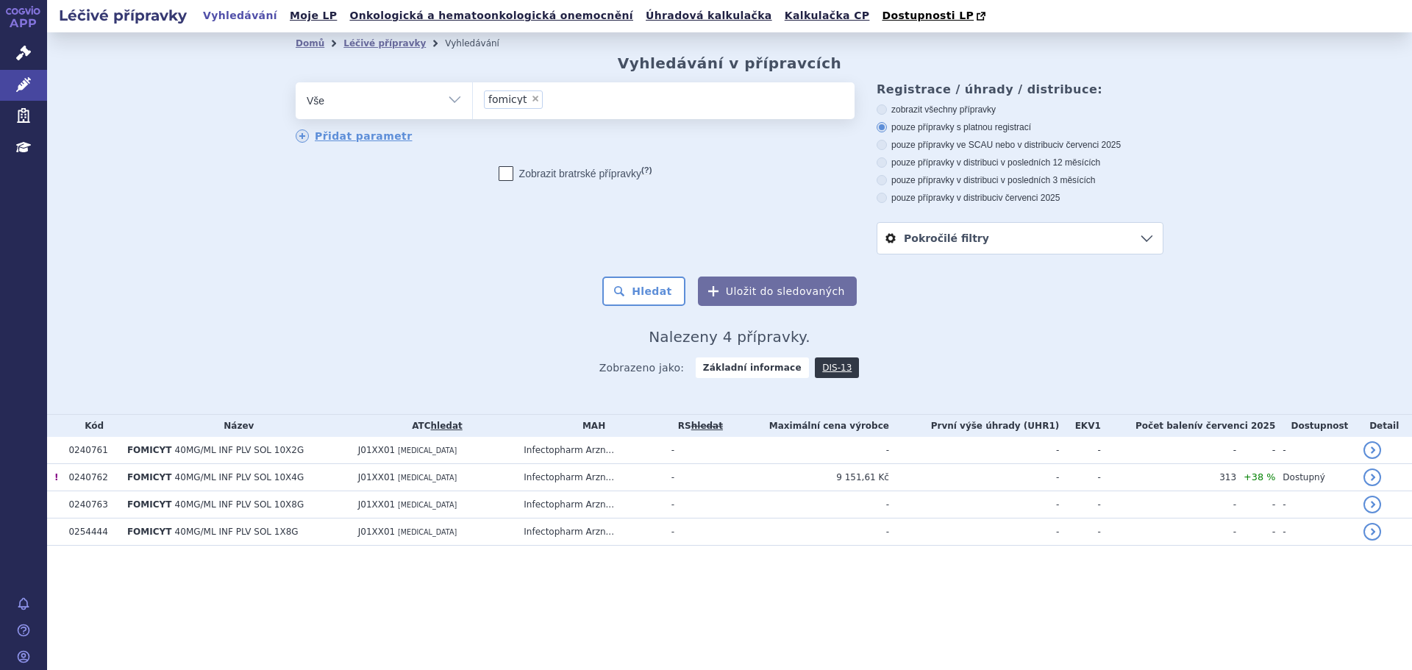
click at [532, 100] on span "×" at bounding box center [535, 98] width 9 height 9
click at [473, 100] on select "fomicyt" at bounding box center [472, 100] width 1 height 37
select select
type input "[MEDICAL_DATA] OLIKLA"
select select "[MEDICAL_DATA] OLIKLA"
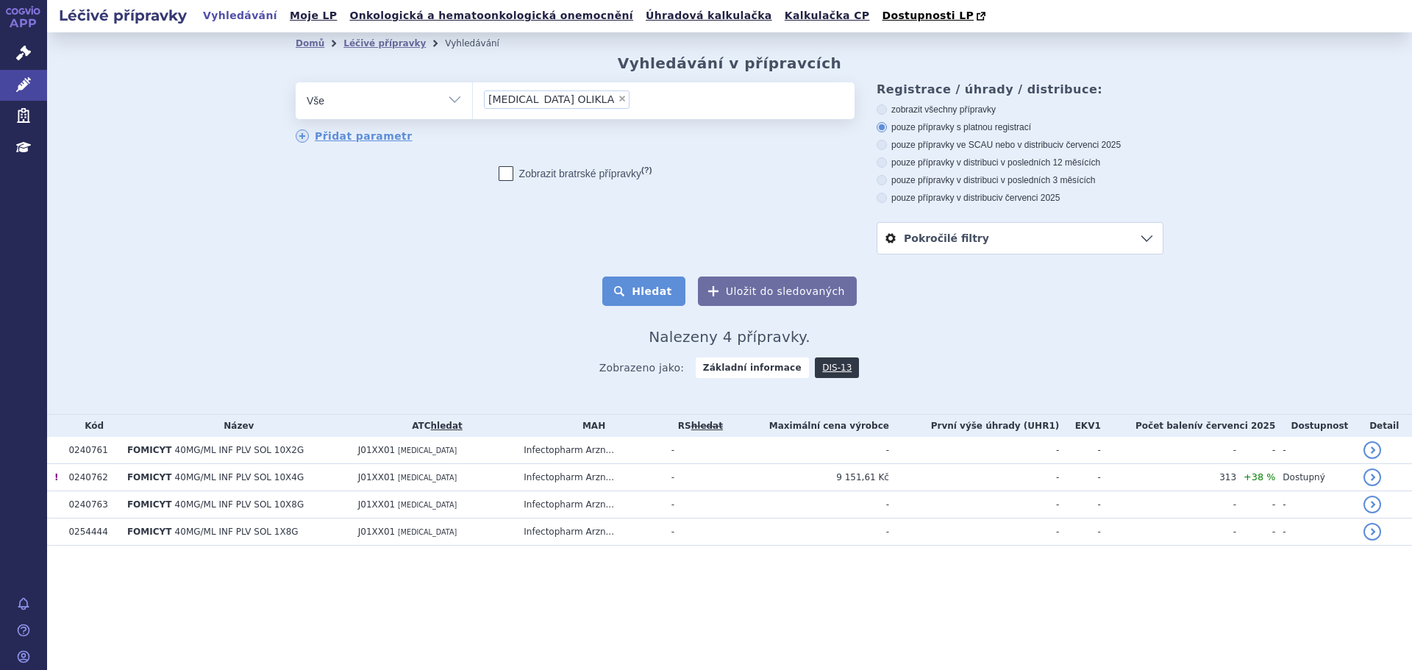
click at [638, 288] on button "Hledat" at bounding box center [643, 291] width 83 height 29
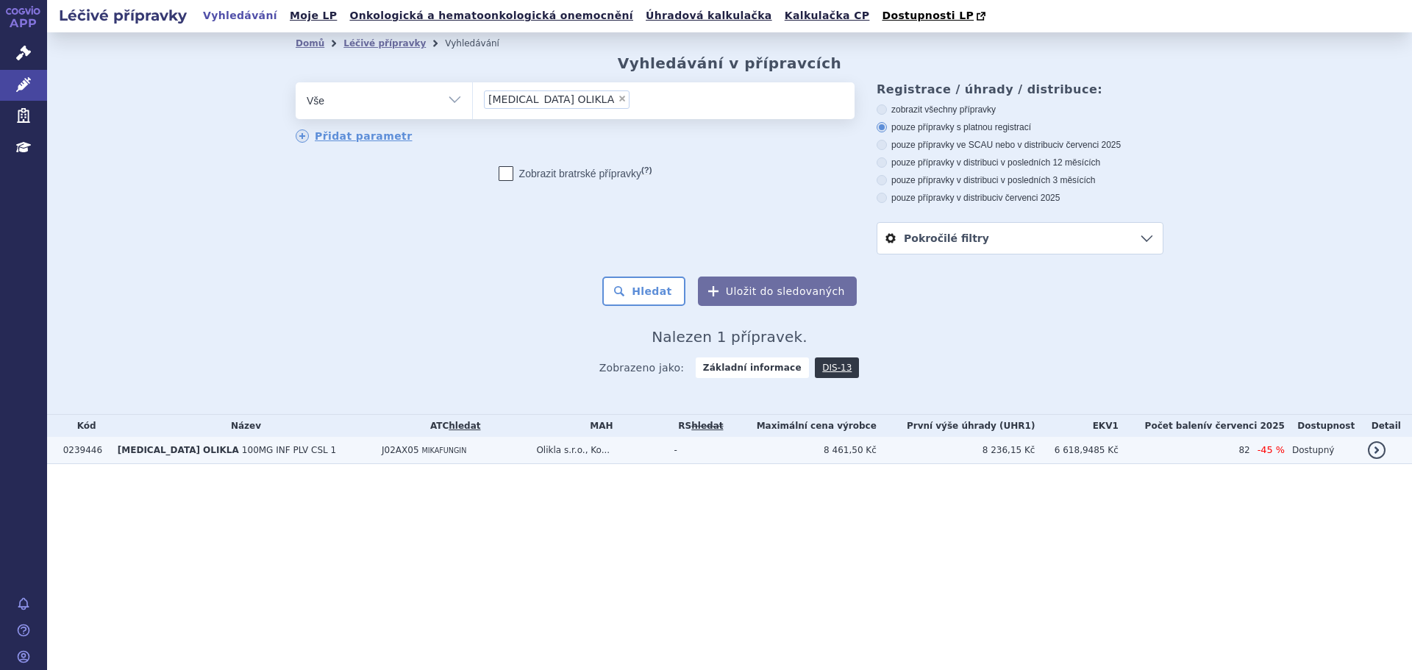
click at [805, 452] on td "8 461,50 Kč" at bounding box center [801, 450] width 149 height 27
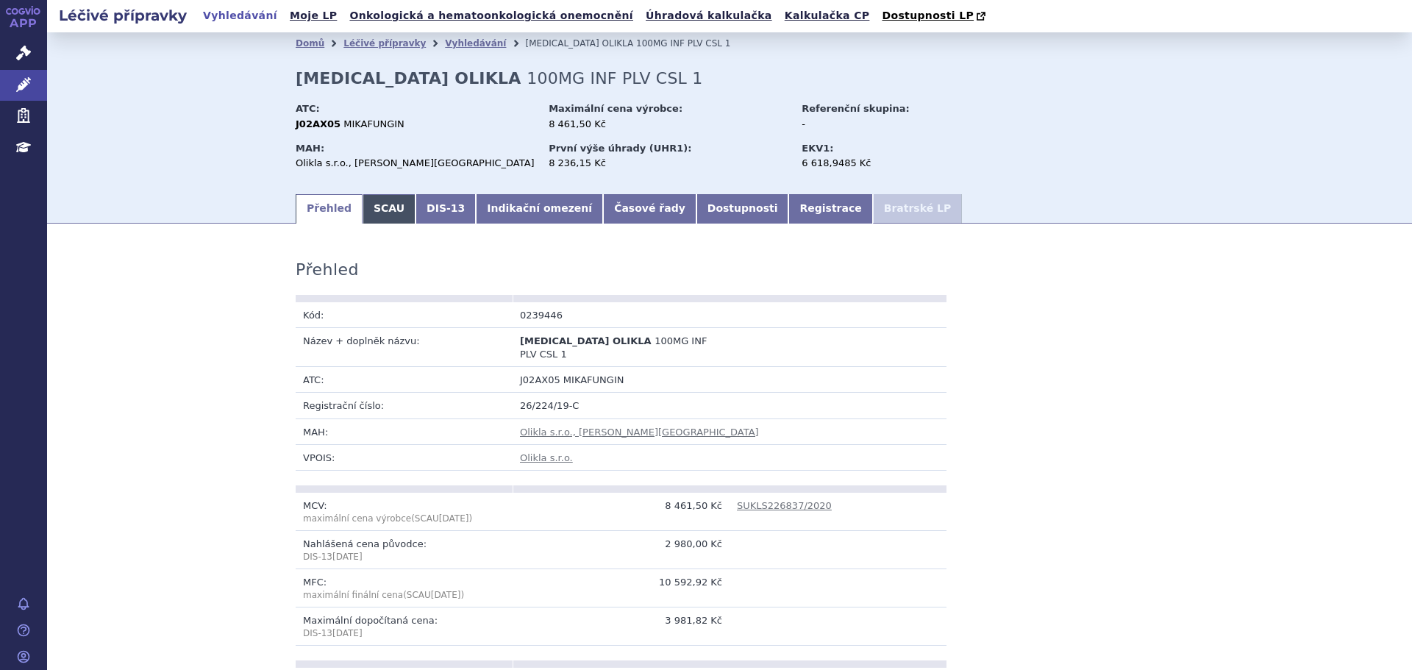
click at [376, 216] on link "SCAU" at bounding box center [389, 208] width 53 height 29
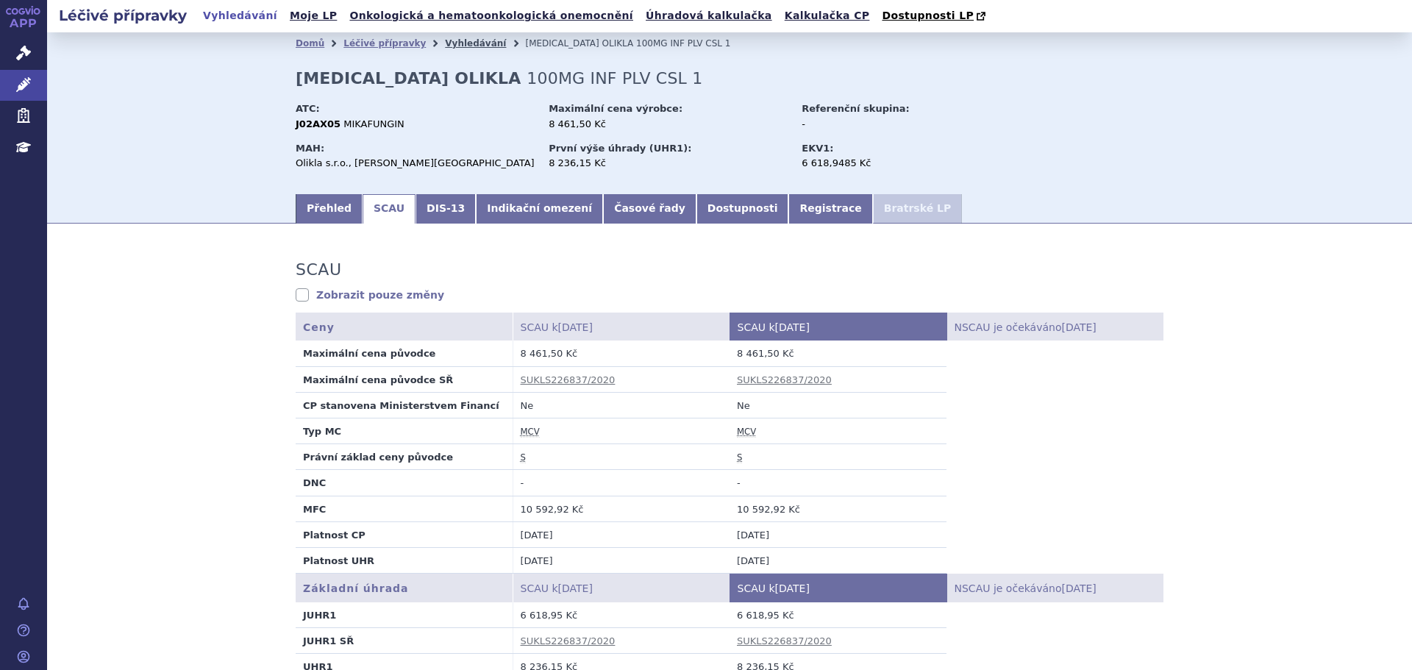
click at [456, 45] on link "Vyhledávání" at bounding box center [475, 43] width 61 height 10
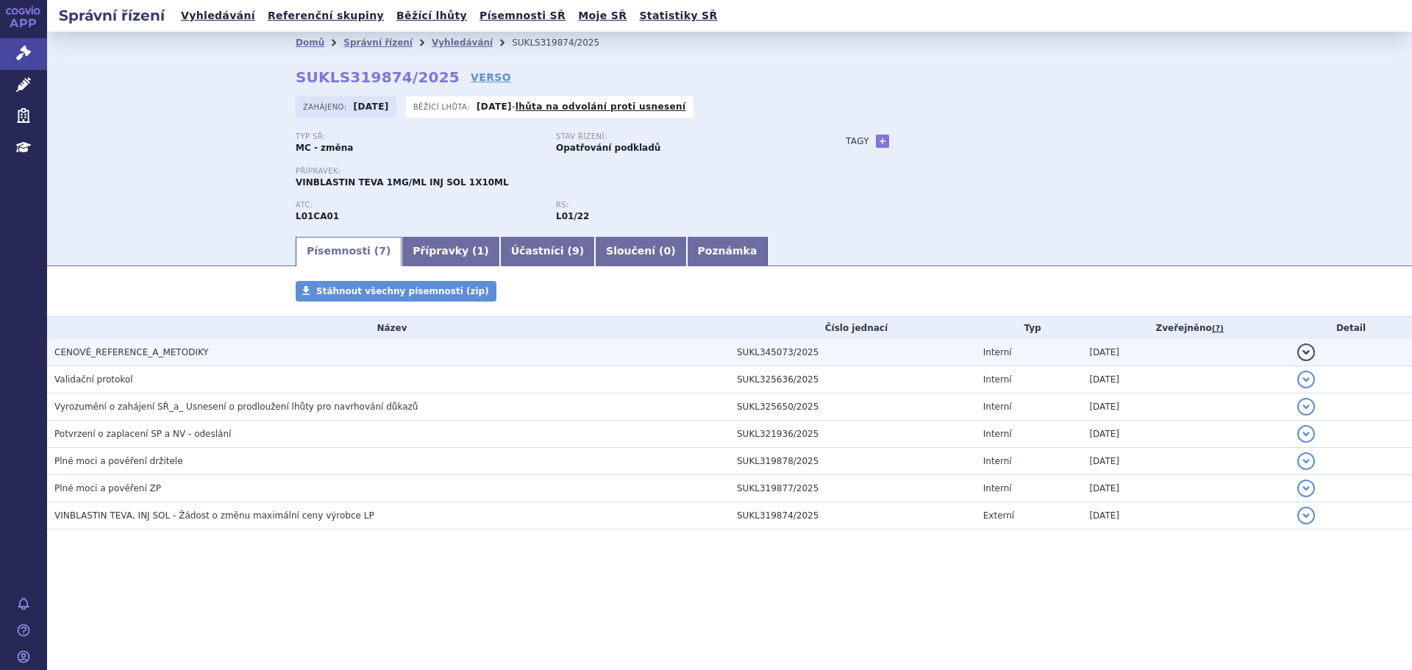
click at [296, 345] on h3 "CENOVÉ_REFERENCE_A_METODIKY" at bounding box center [391, 352] width 675 height 15
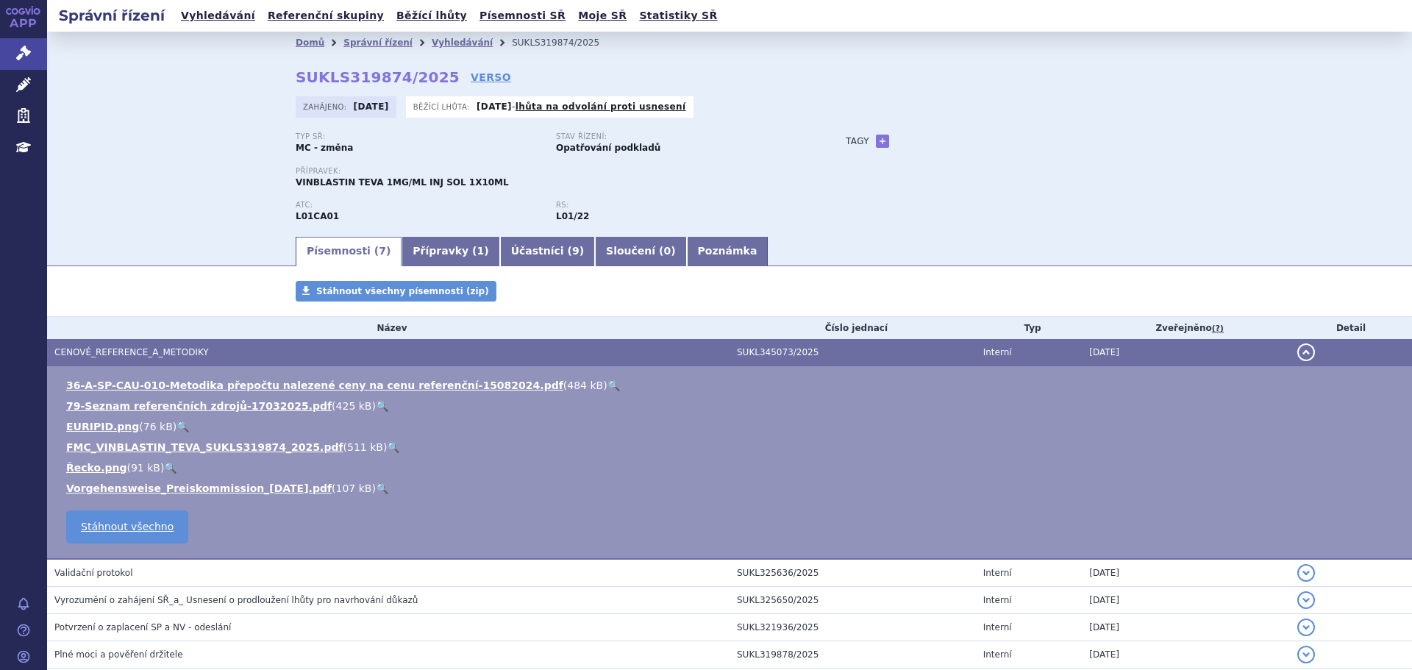
click at [387, 449] on link "🔍" at bounding box center [393, 447] width 13 height 12
